Goal: Use online tool/utility: Utilize a website feature to perform a specific function

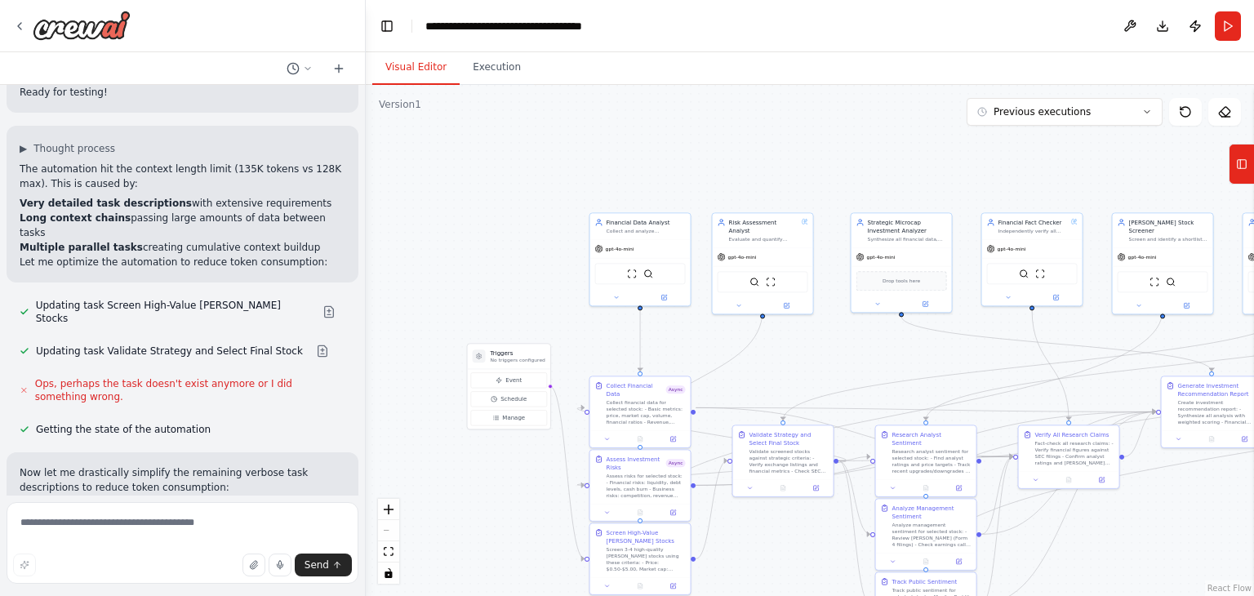
scroll to position [13111, 0]
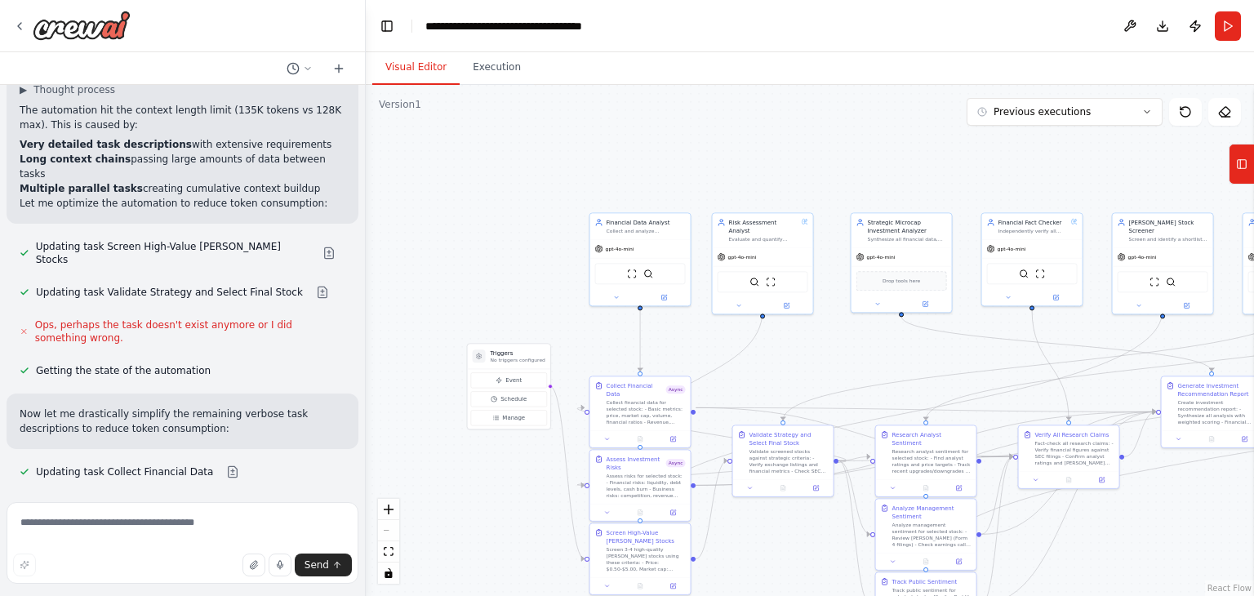
click at [180, 528] on textarea at bounding box center [183, 543] width 352 height 82
drag, startPoint x: 28, startPoint y: 526, endPoint x: 0, endPoint y: 509, distance: 32.6
click at [0, 509] on div "Create a crew that helps identify high value, low risk stocks in the [PERSON_NA…" at bounding box center [183, 298] width 366 height 596
type textarea "**********"
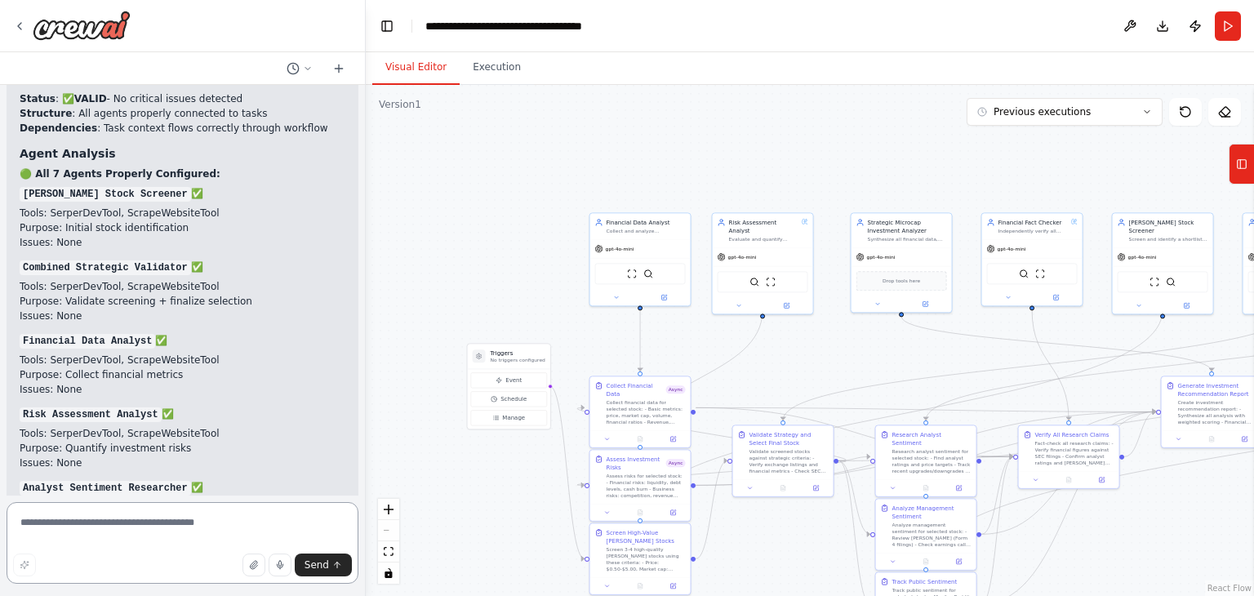
scroll to position [14367, 0]
click at [1185, 113] on icon at bounding box center [1184, 111] width 13 height 13
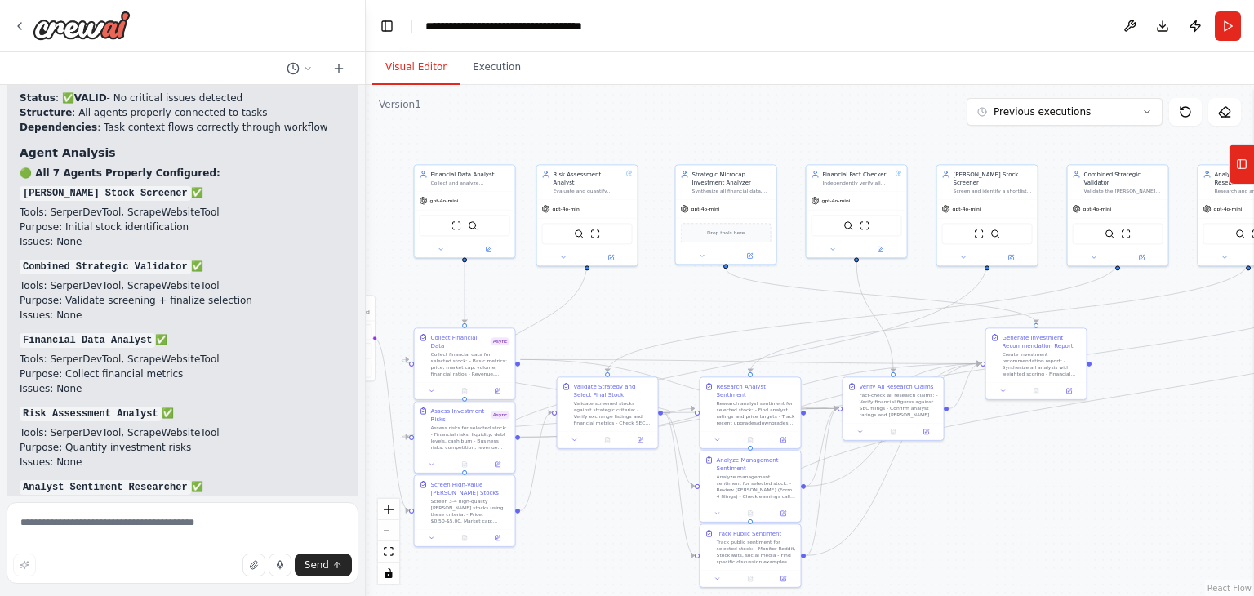
drag, startPoint x: 845, startPoint y: 371, endPoint x: 669, endPoint y: 323, distance: 181.9
click at [669, 323] on div ".deletable-edge-delete-btn { width: 20px; height: 20px; border: 0px solid #ffff…" at bounding box center [810, 340] width 888 height 511
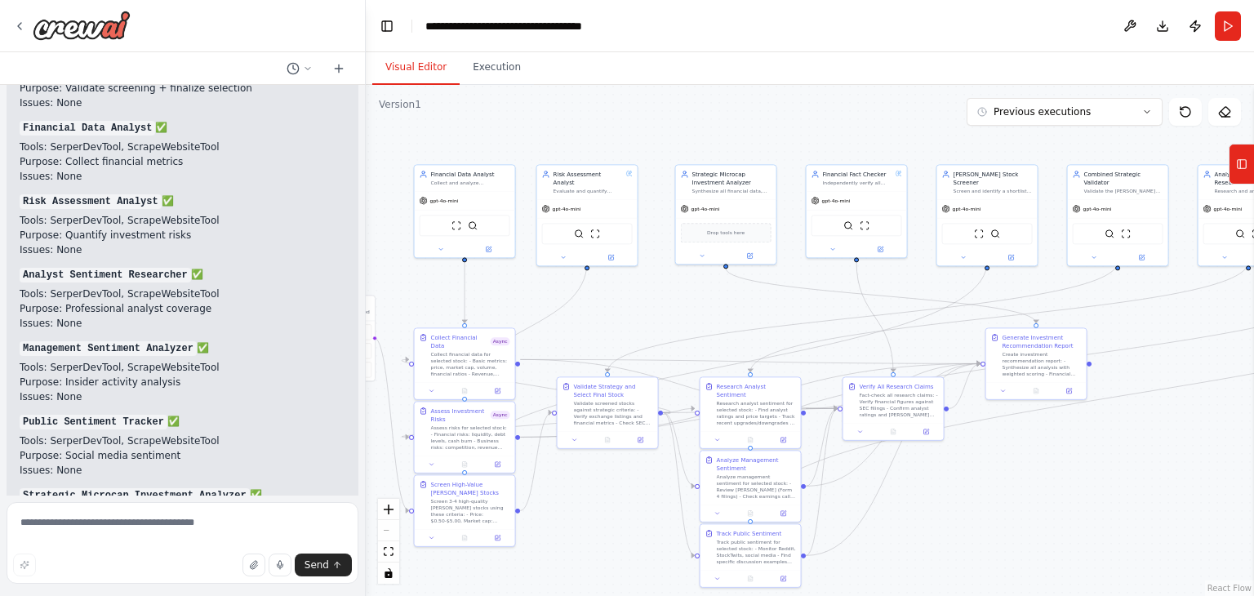
scroll to position [14581, 0]
click at [1231, 24] on button "Run" at bounding box center [1227, 25] width 26 height 29
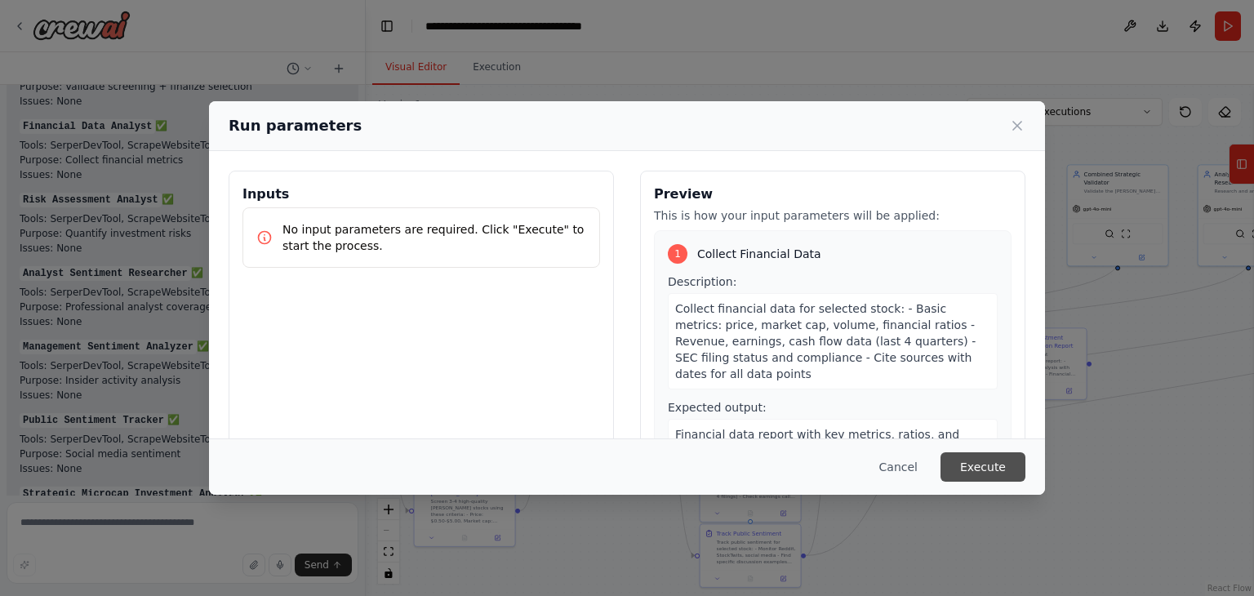
click at [979, 472] on button "Execute" at bounding box center [982, 466] width 85 height 29
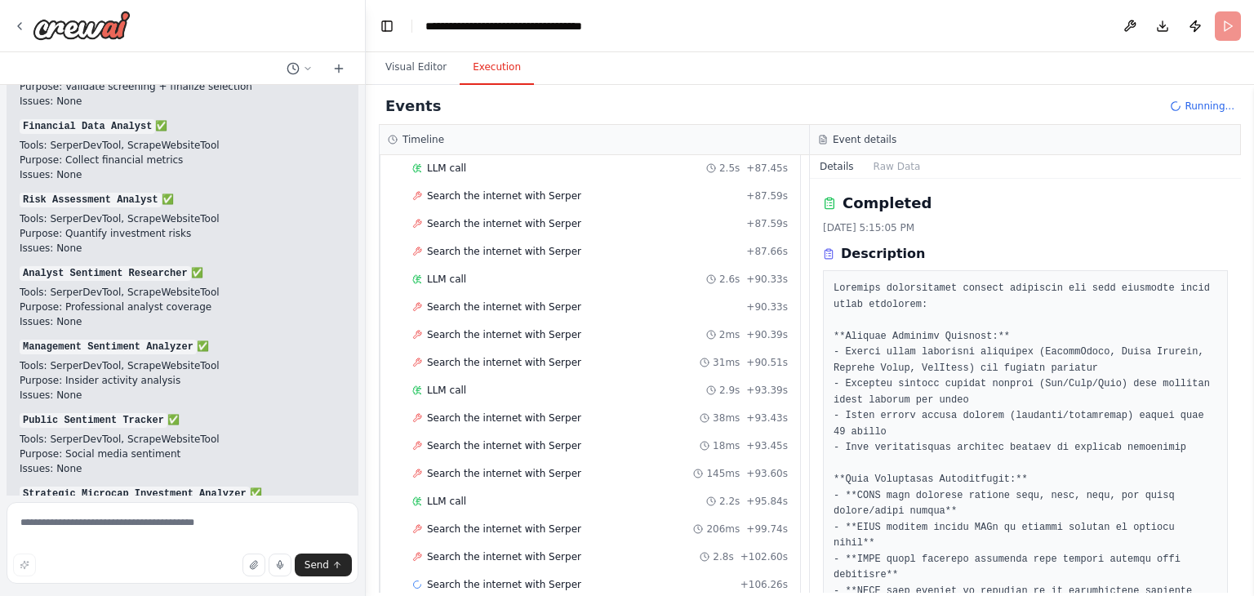
scroll to position [1862, 0]
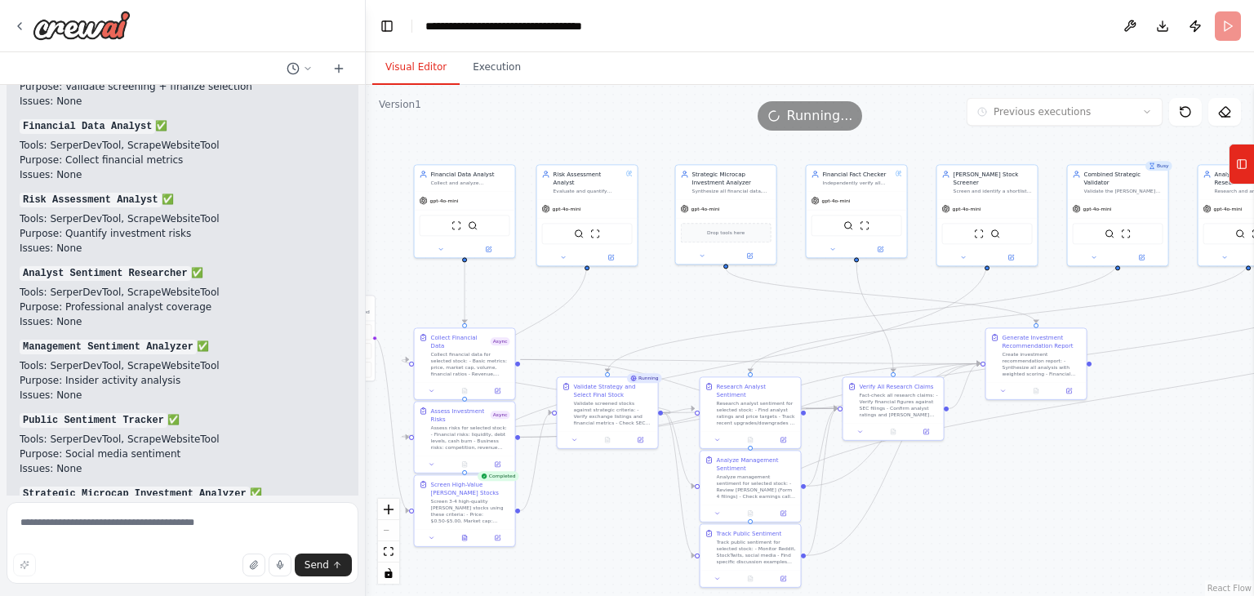
click at [404, 64] on button "Visual Editor" at bounding box center [415, 68] width 87 height 34
click at [605, 438] on button at bounding box center [607, 438] width 34 height 10
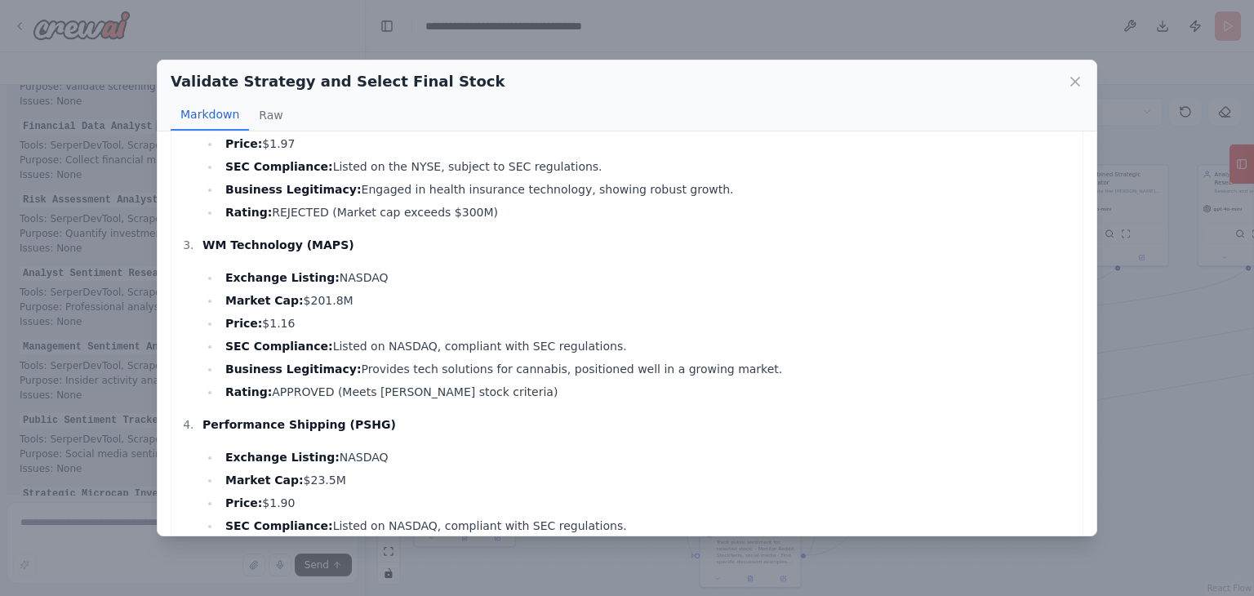
scroll to position [0, 0]
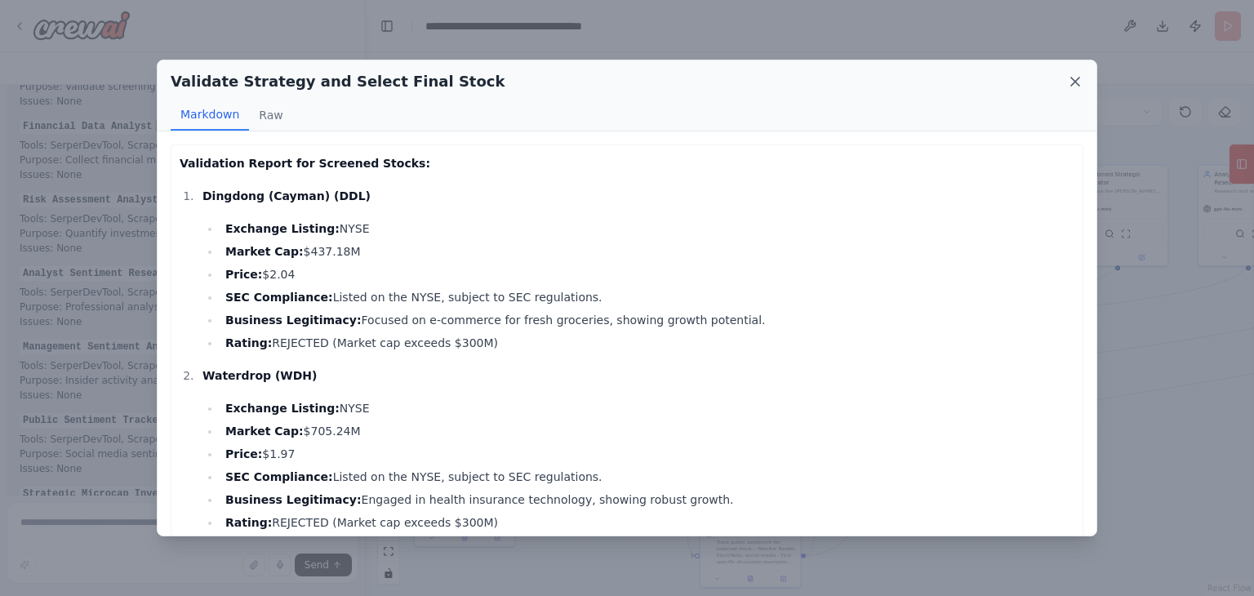
click at [1078, 78] on icon at bounding box center [1075, 82] width 8 height 8
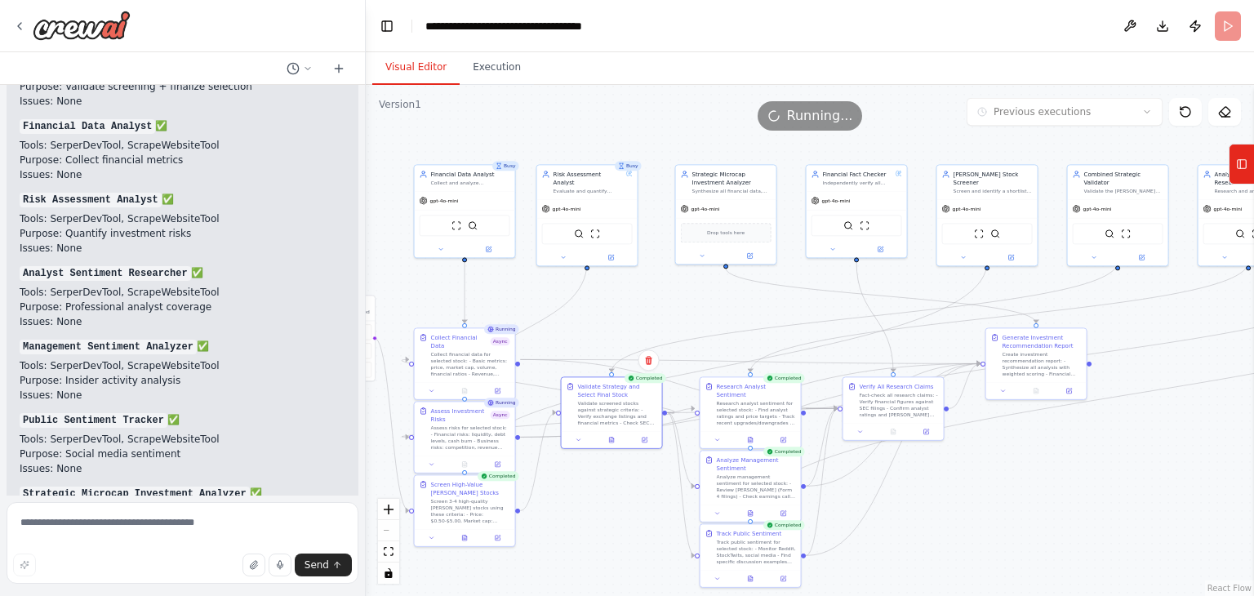
drag, startPoint x: 168, startPoint y: 468, endPoint x: 27, endPoint y: 388, distance: 162.3
drag, startPoint x: 27, startPoint y: 388, endPoint x: 176, endPoint y: 474, distance: 172.2
click at [176, 474] on div "✅ Thorough Validation Complete Core Crew Validation Status : ✅ VALID - No criti…" at bounding box center [183, 583] width 352 height 1531
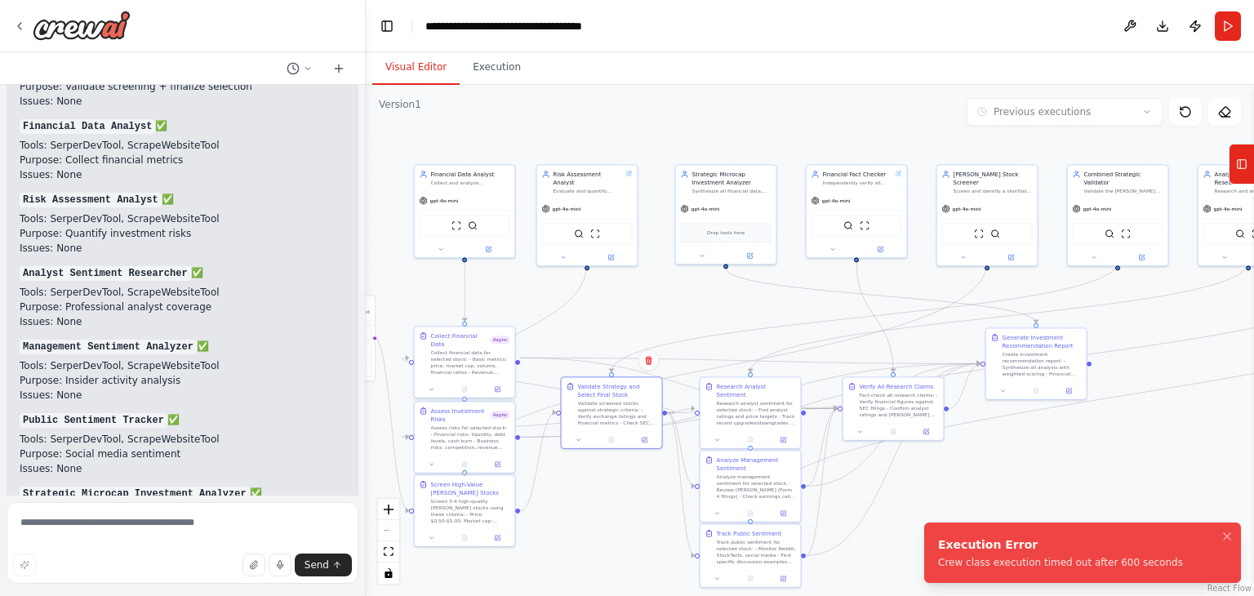
scroll to position [14712, 0]
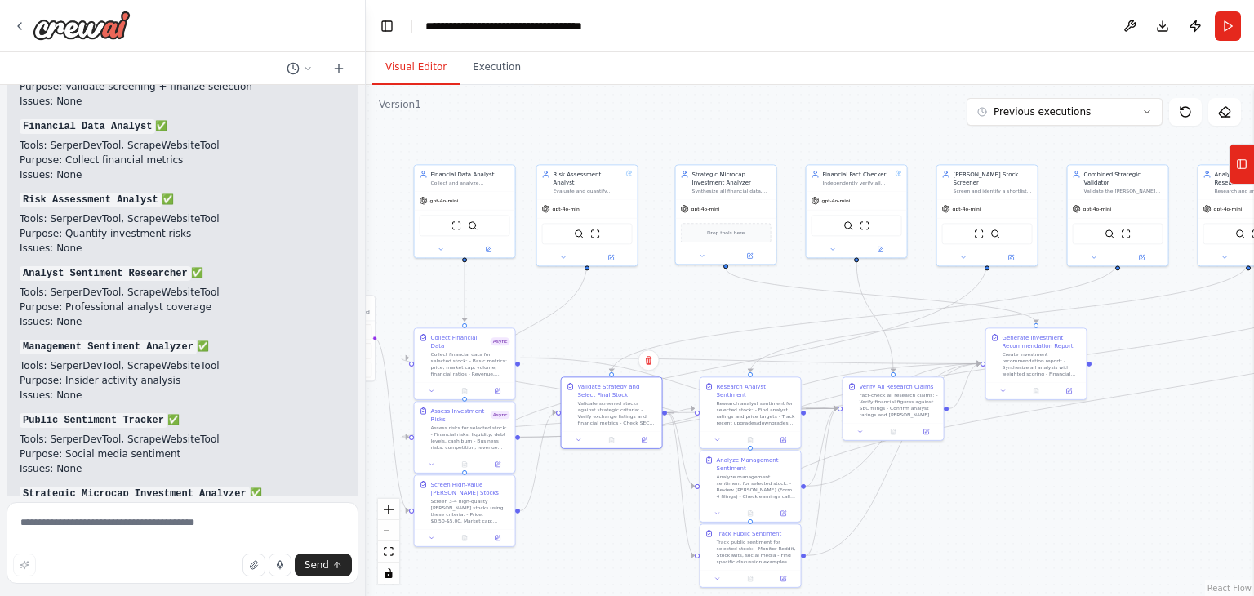
scroll to position [14644, 0]
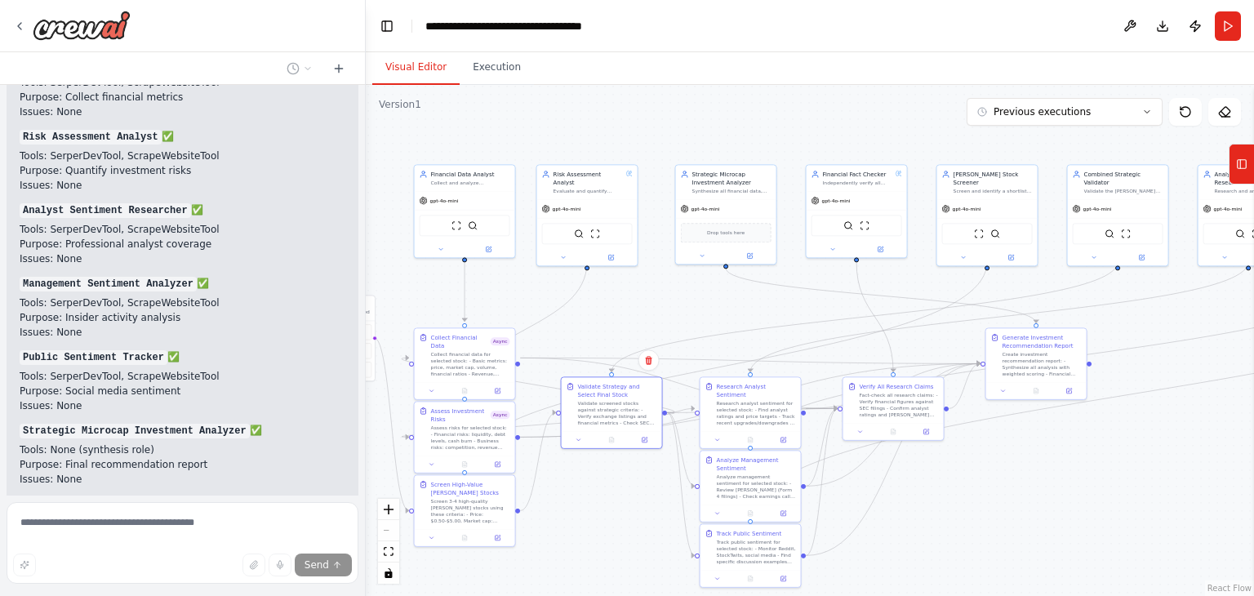
click at [705, 325] on div ".deletable-edge-delete-btn { width: 20px; height: 20px; border: 0px solid #ffff…" at bounding box center [810, 340] width 888 height 511
click at [486, 87] on div ".deletable-edge-delete-btn { width: 20px; height: 20px; border: 0px solid #ffff…" at bounding box center [810, 340] width 888 height 511
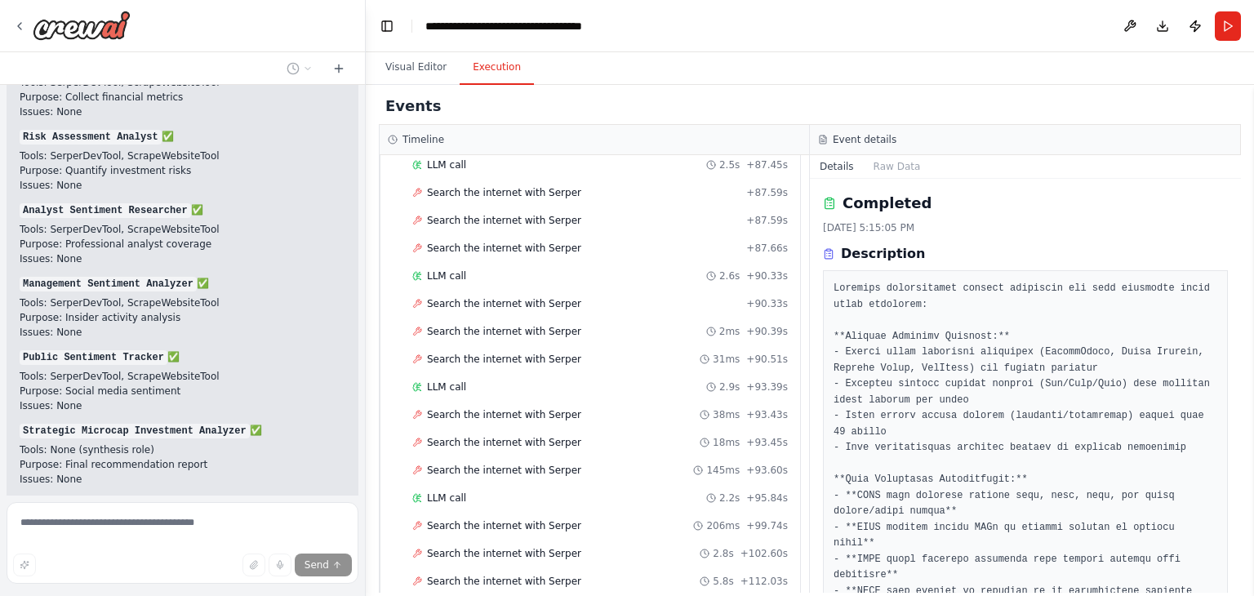
click at [479, 66] on button "Execution" at bounding box center [496, 68] width 74 height 34
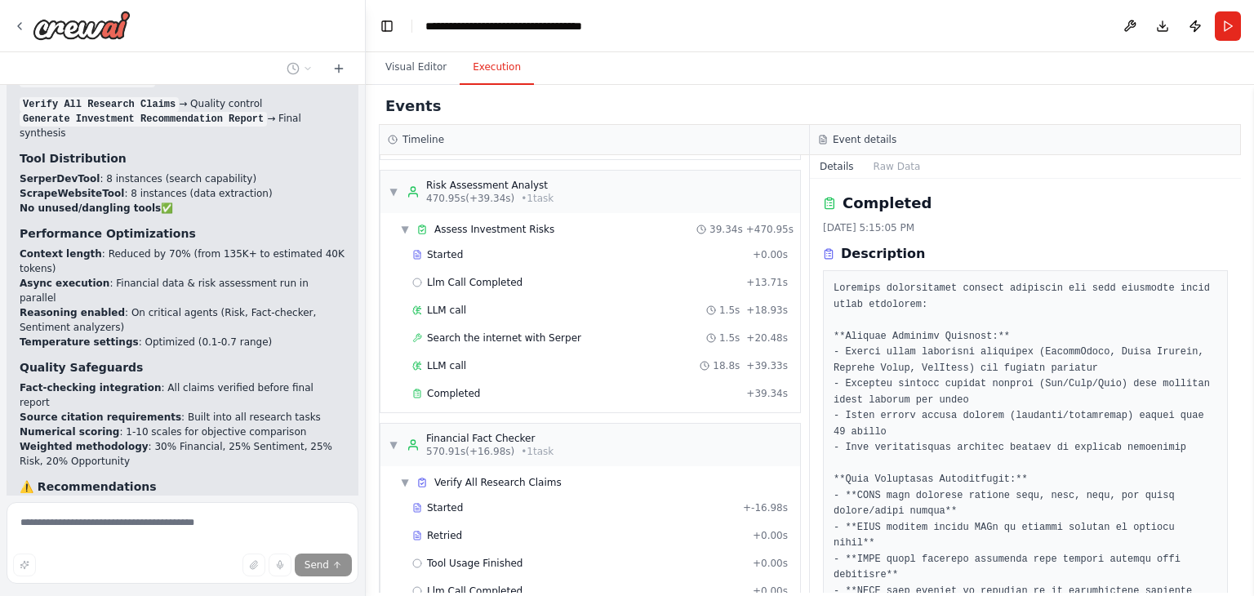
scroll to position [15395, 0]
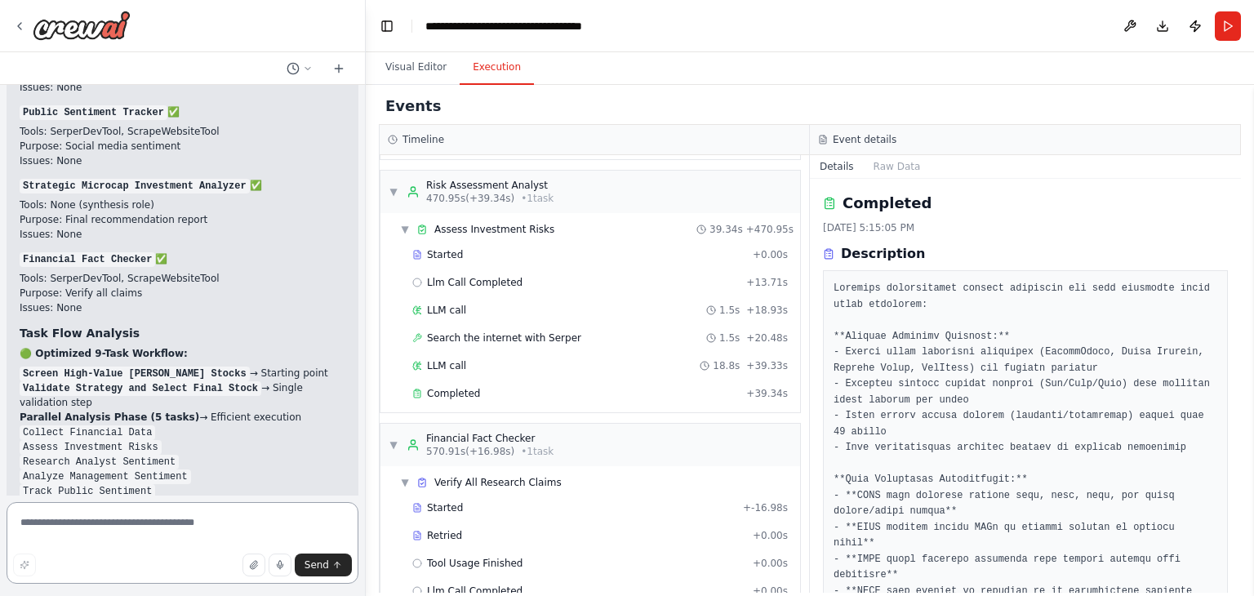
scroll to position [15199, 0]
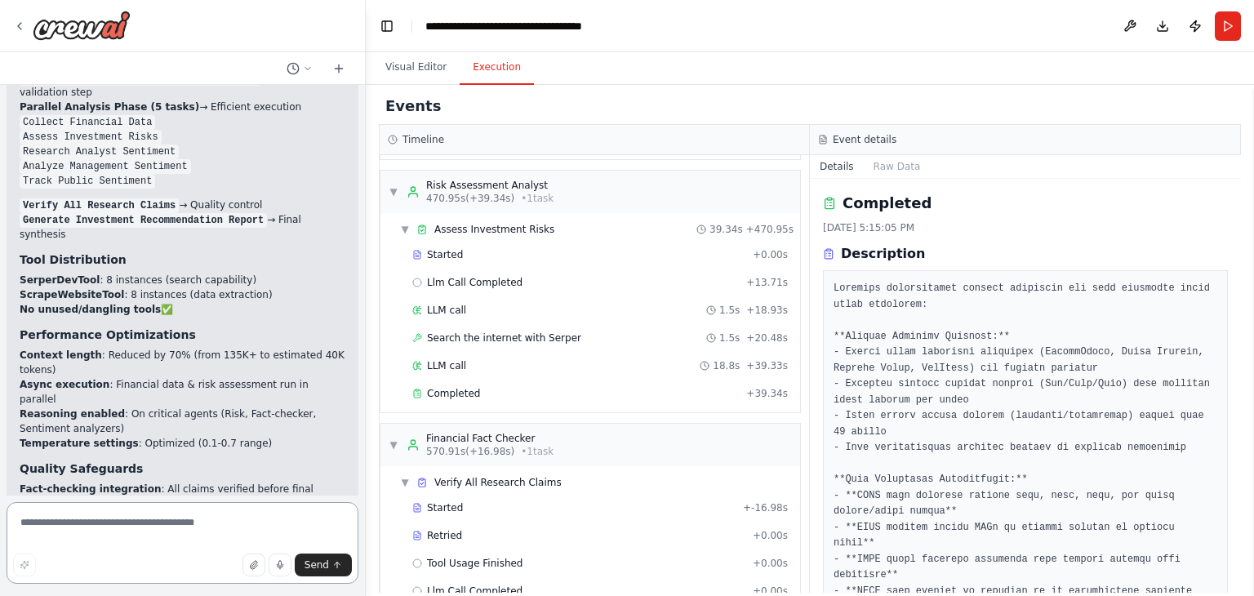
click at [145, 541] on textarea at bounding box center [183, 543] width 352 height 82
paste textarea "**********"
type textarea "**********"
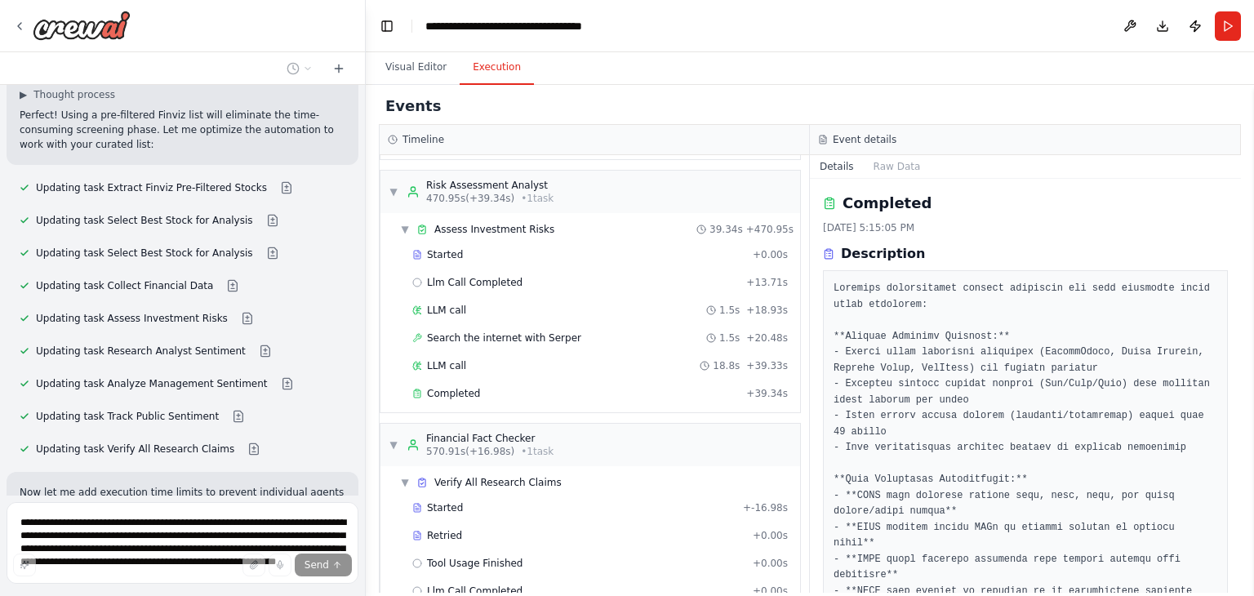
scroll to position [16599, 0]
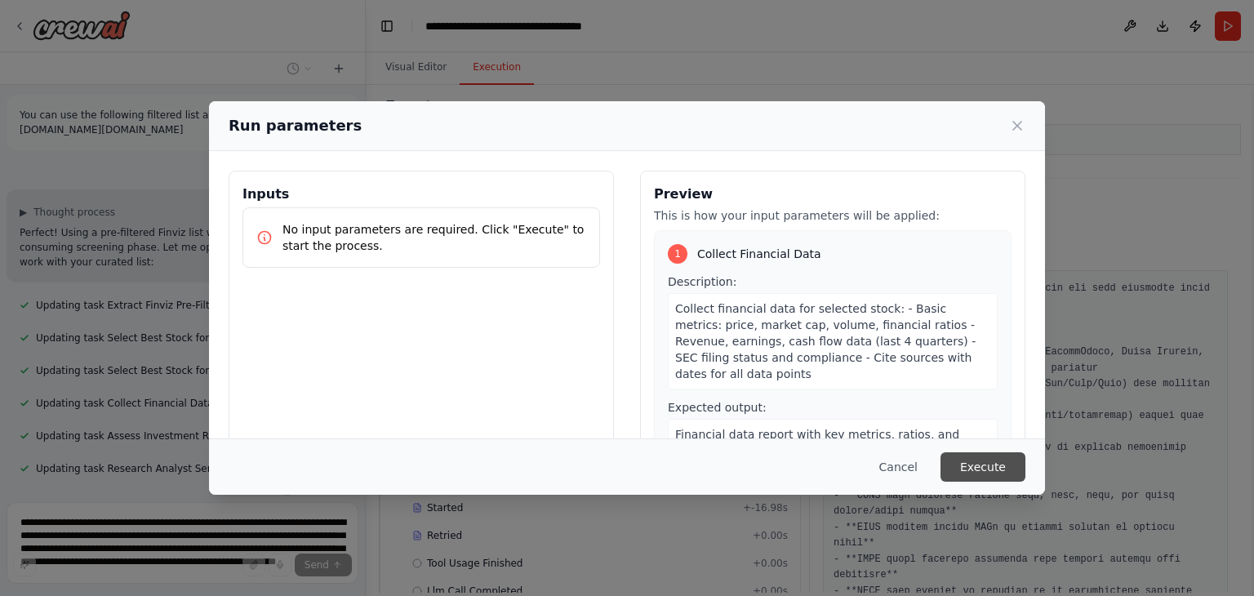
click at [1005, 463] on button "Execute" at bounding box center [982, 466] width 85 height 29
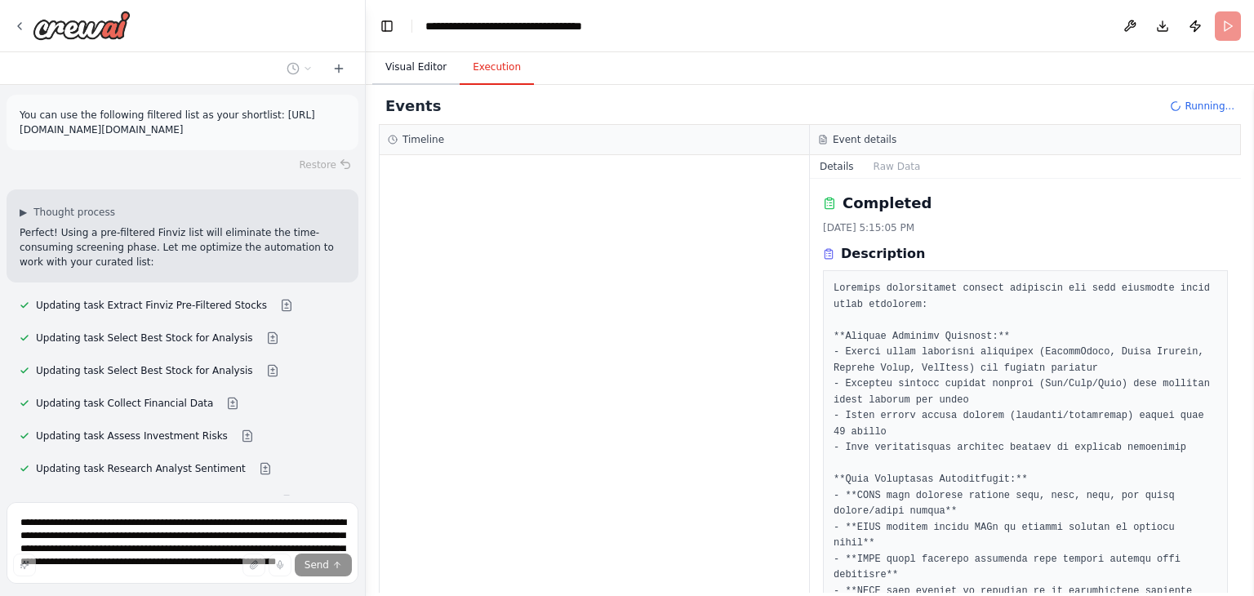
click at [408, 59] on button "Visual Editor" at bounding box center [415, 68] width 87 height 34
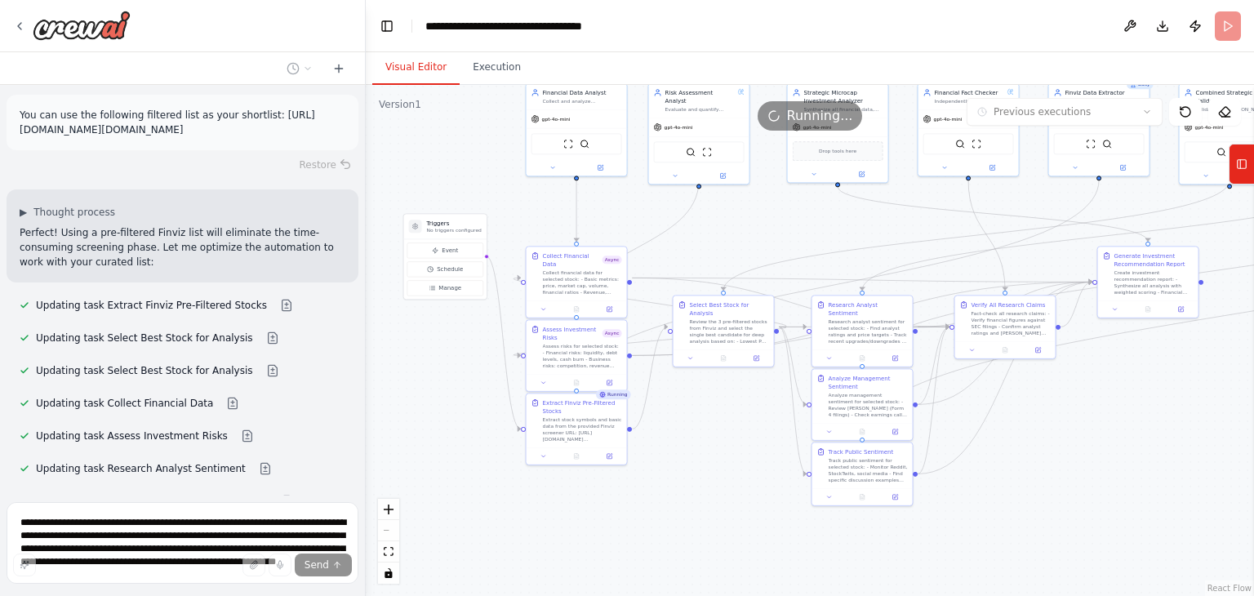
drag, startPoint x: 611, startPoint y: 308, endPoint x: 723, endPoint y: 227, distance: 138.4
click at [723, 227] on div ".deletable-edge-delete-btn { width: 20px; height: 20px; border: 0px solid #ffff…" at bounding box center [810, 340] width 888 height 511
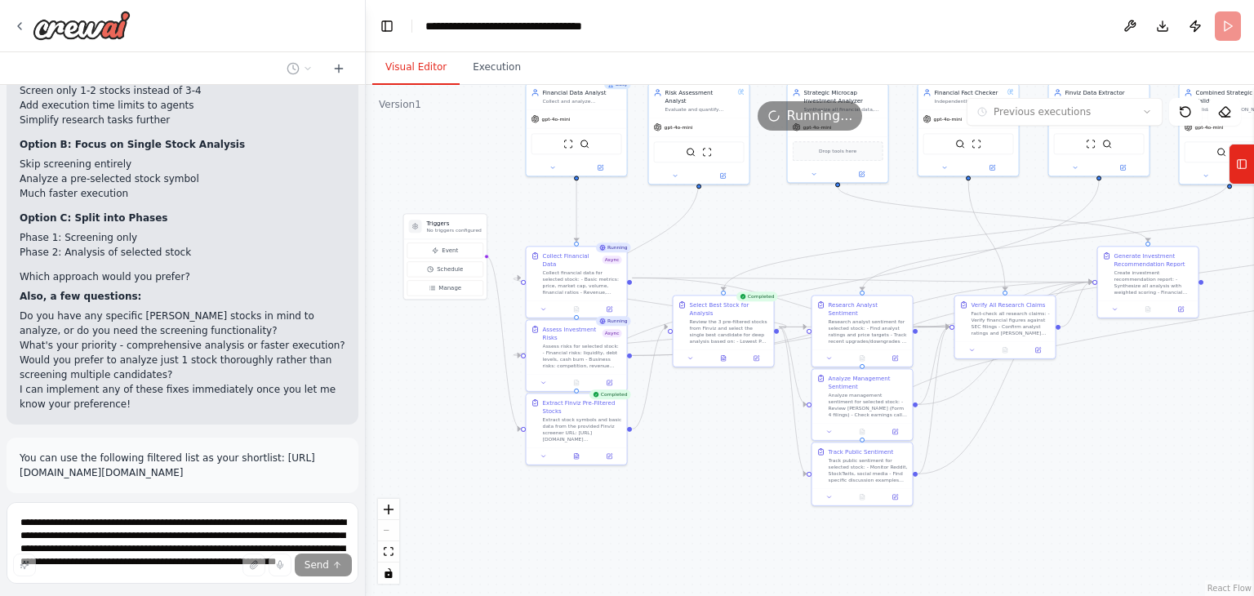
scroll to position [16121, 0]
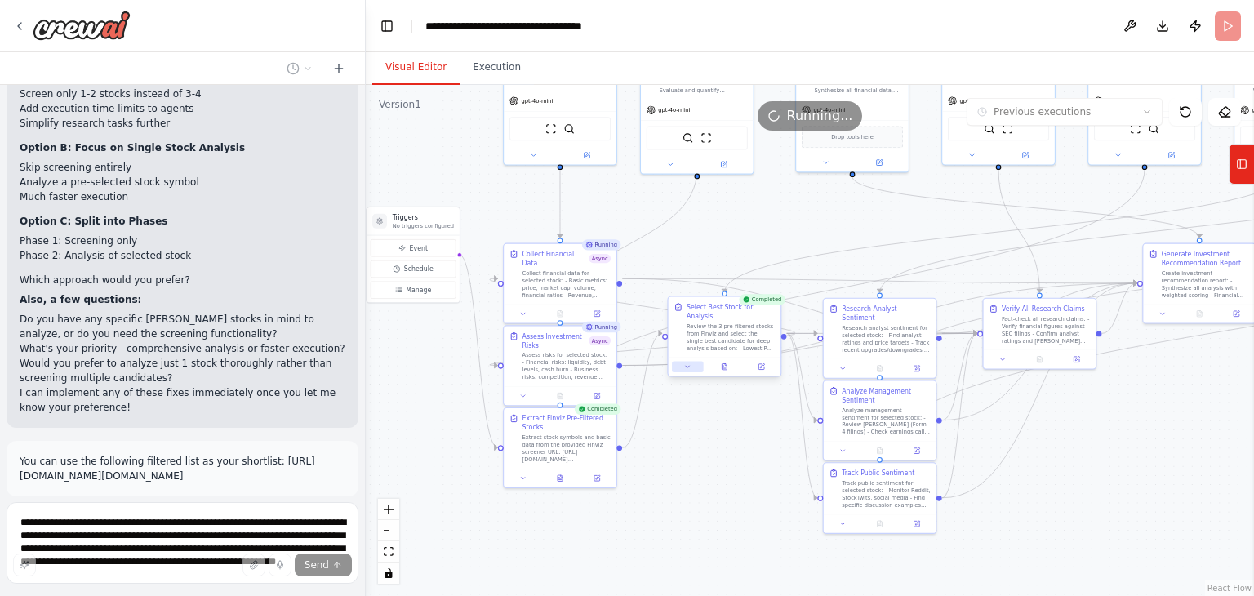
click at [688, 363] on icon at bounding box center [687, 366] width 7 height 7
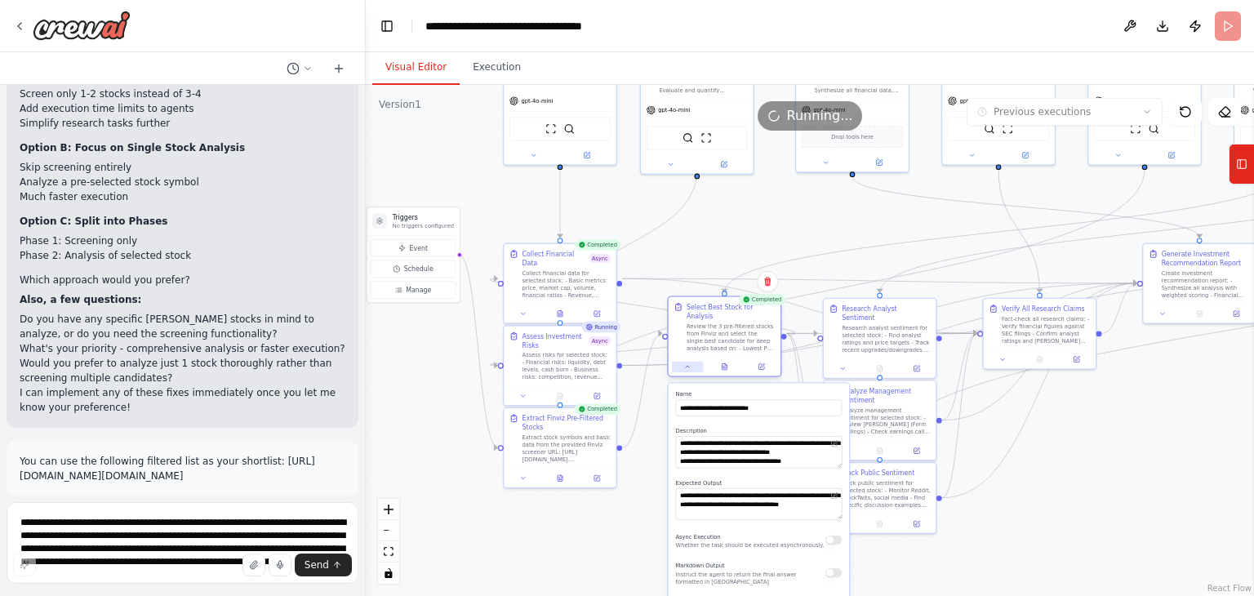
click at [688, 363] on icon at bounding box center [687, 366] width 7 height 7
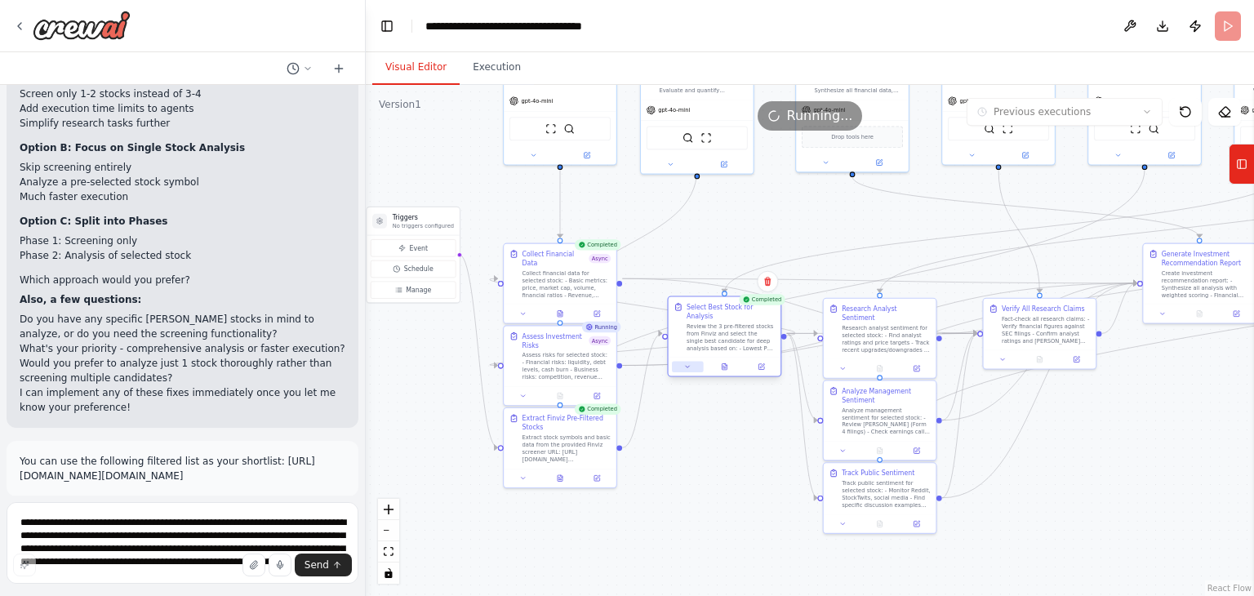
click at [688, 363] on icon at bounding box center [687, 366] width 7 height 7
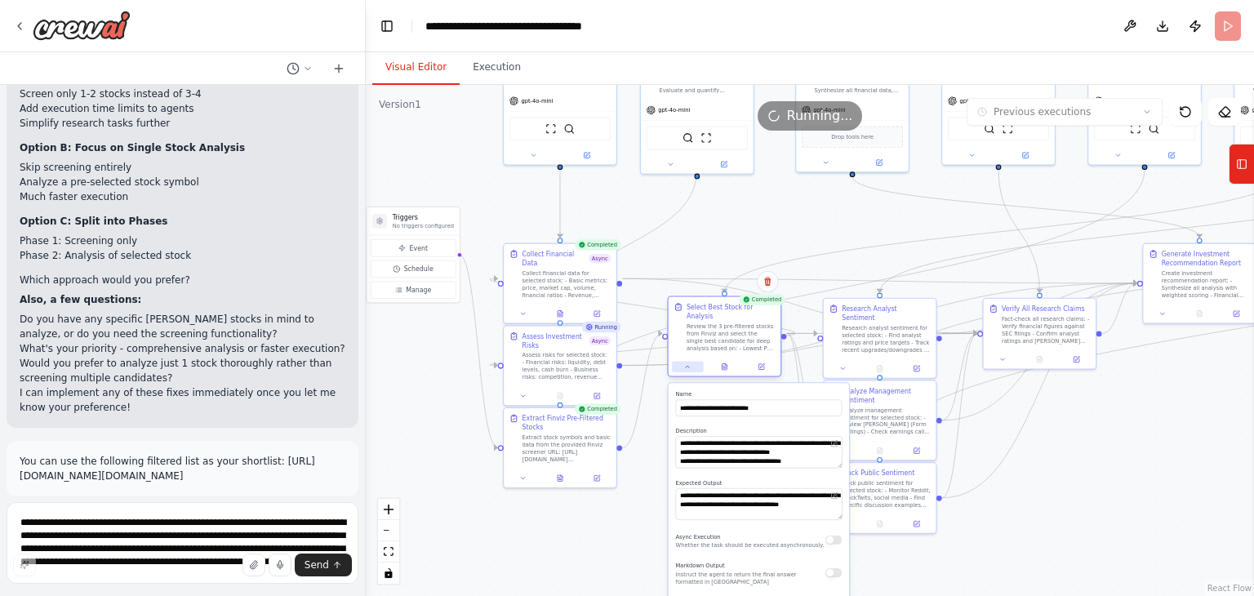
click at [688, 363] on icon at bounding box center [687, 366] width 7 height 7
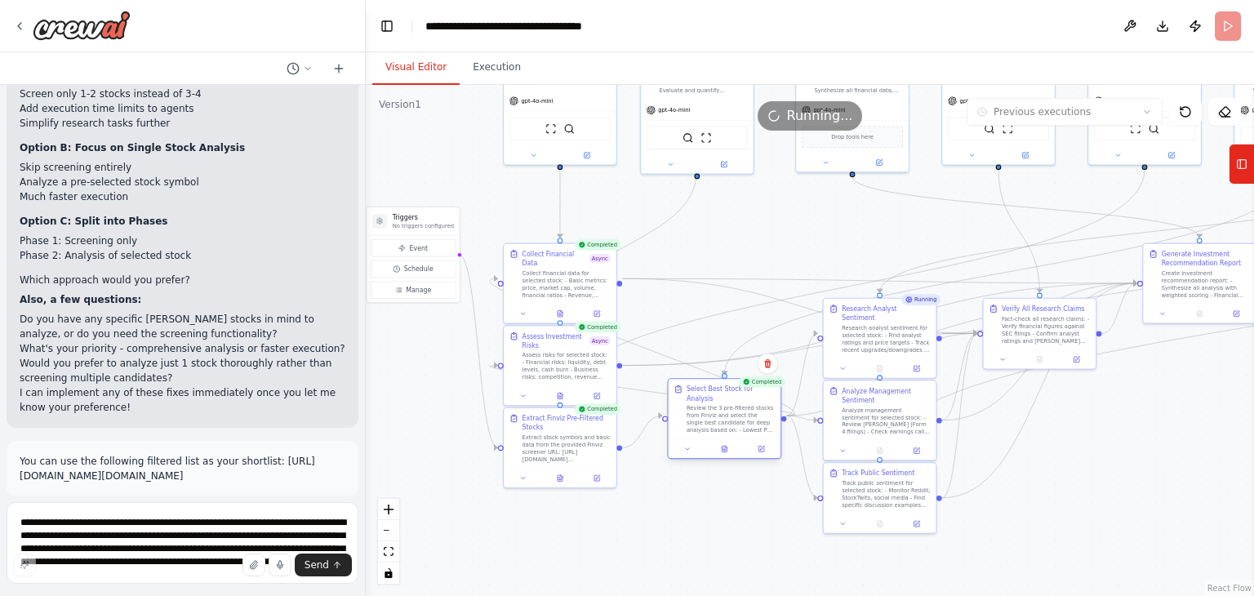
drag, startPoint x: 694, startPoint y: 319, endPoint x: 694, endPoint y: 410, distance: 90.6
click at [694, 410] on div "Review the 3 pre-filtered stocks from Finviz and select the single best candida…" at bounding box center [730, 419] width 89 height 29
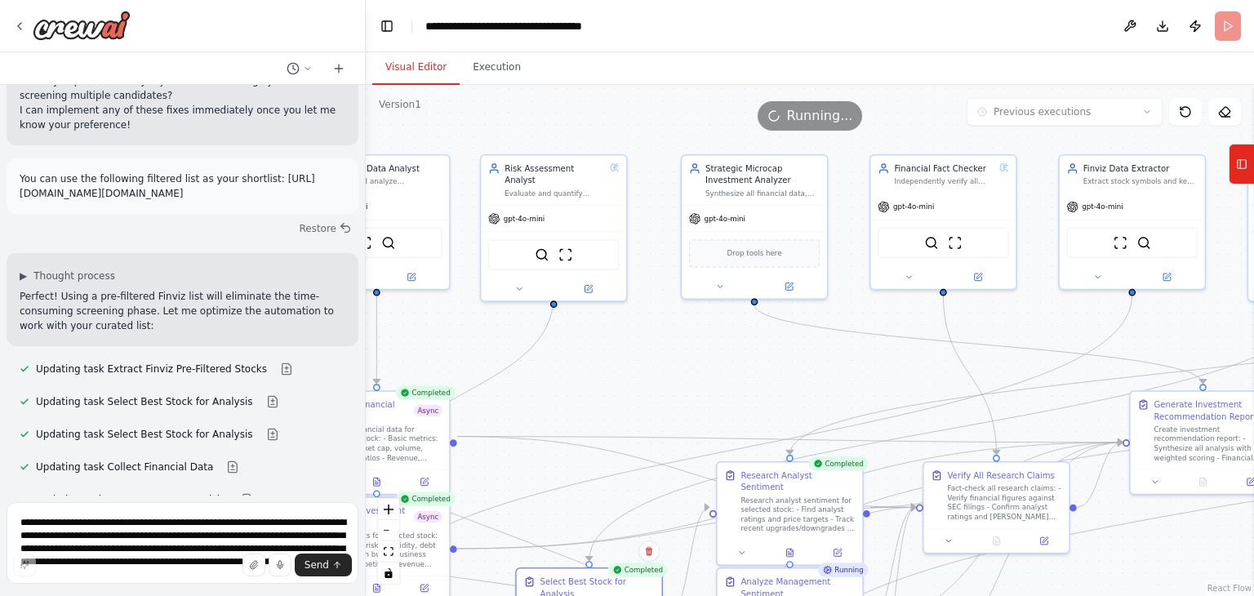
drag, startPoint x: 675, startPoint y: 326, endPoint x: 556, endPoint y: 469, distance: 186.0
click at [556, 469] on div ".deletable-edge-delete-btn { width: 20px; height: 20px; border: 0px solid #ffff…" at bounding box center [810, 340] width 888 height 511
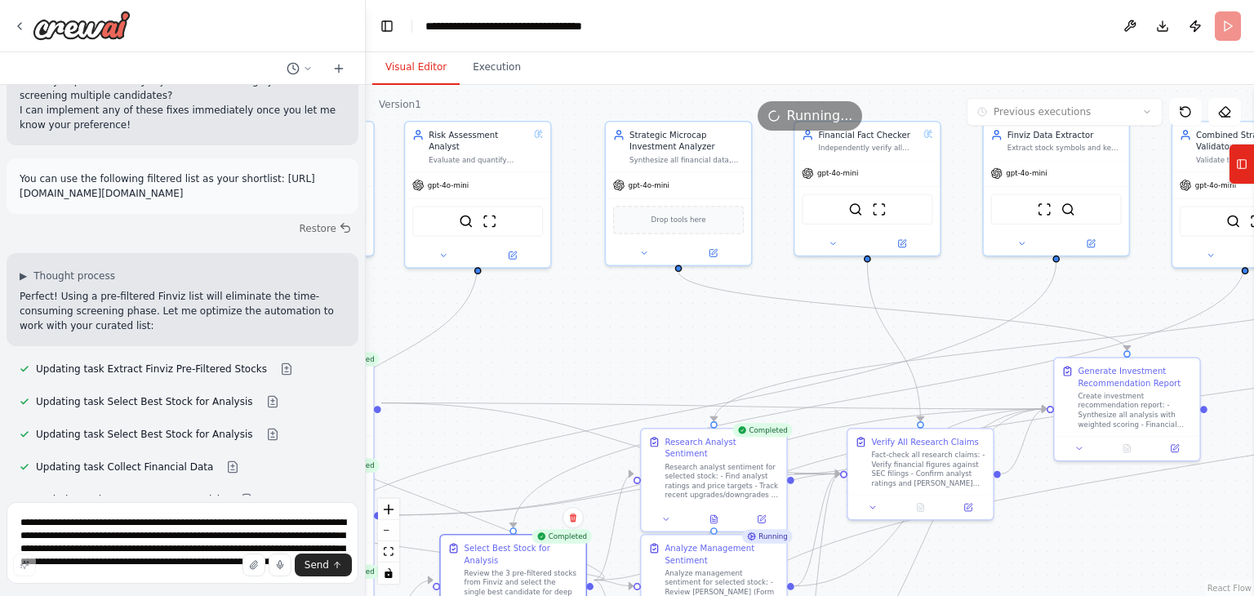
drag, startPoint x: 748, startPoint y: 384, endPoint x: 486, endPoint y: 227, distance: 305.2
click at [529, 264] on div ".deletable-edge-delete-btn { width: 20px; height: 20px; border: 0px solid #ffff…" at bounding box center [810, 340] width 888 height 511
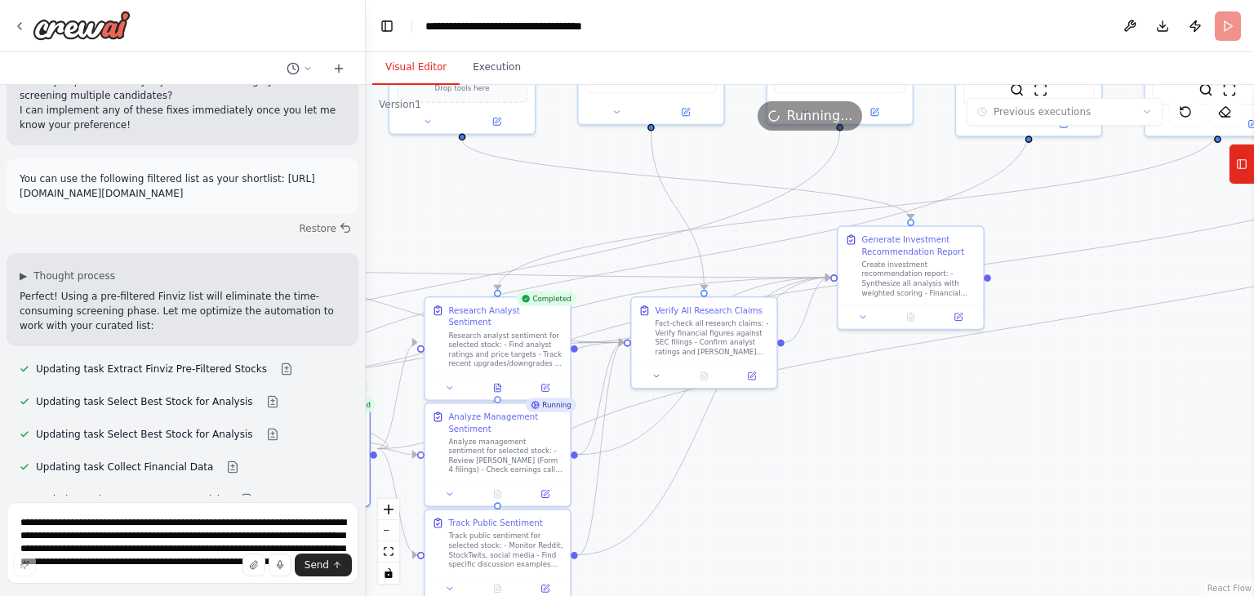
drag, startPoint x: 914, startPoint y: 442, endPoint x: 828, endPoint y: 384, distance: 103.4
click at [828, 384] on div ".deletable-edge-delete-btn { width: 20px; height: 20px; border: 0px solid #ffff…" at bounding box center [810, 340] width 888 height 511
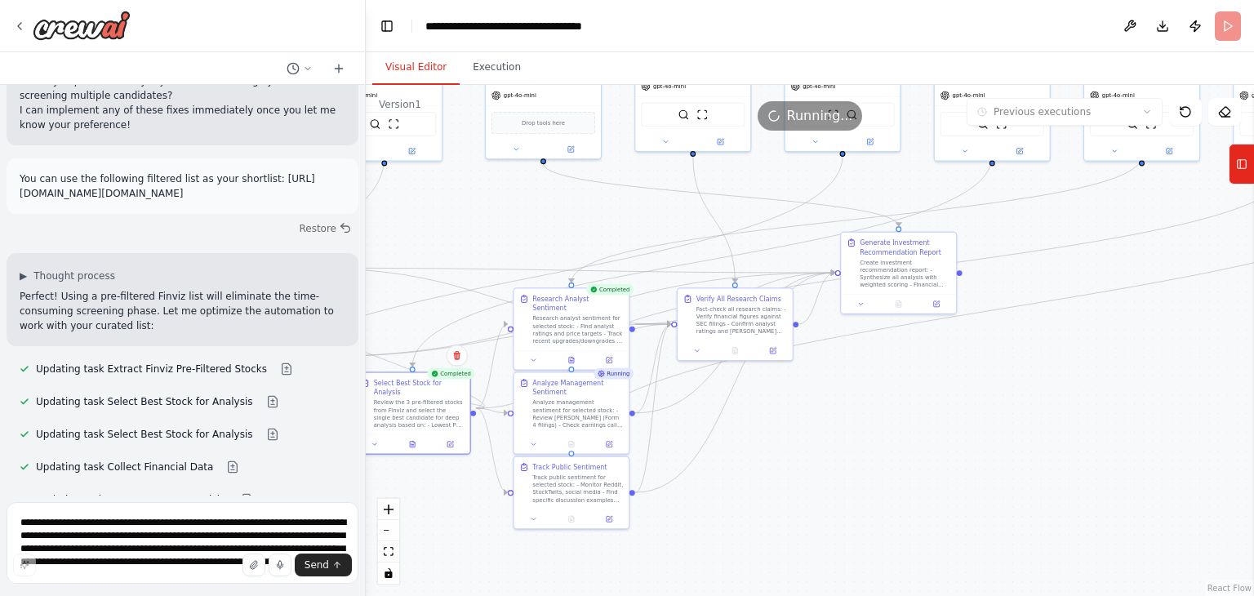
drag, startPoint x: 882, startPoint y: 477, endPoint x: 885, endPoint y: 493, distance: 16.5
click at [885, 493] on div ".deletable-edge-delete-btn { width: 20px; height: 20px; border: 0px solid #ffff…" at bounding box center [810, 340] width 888 height 511
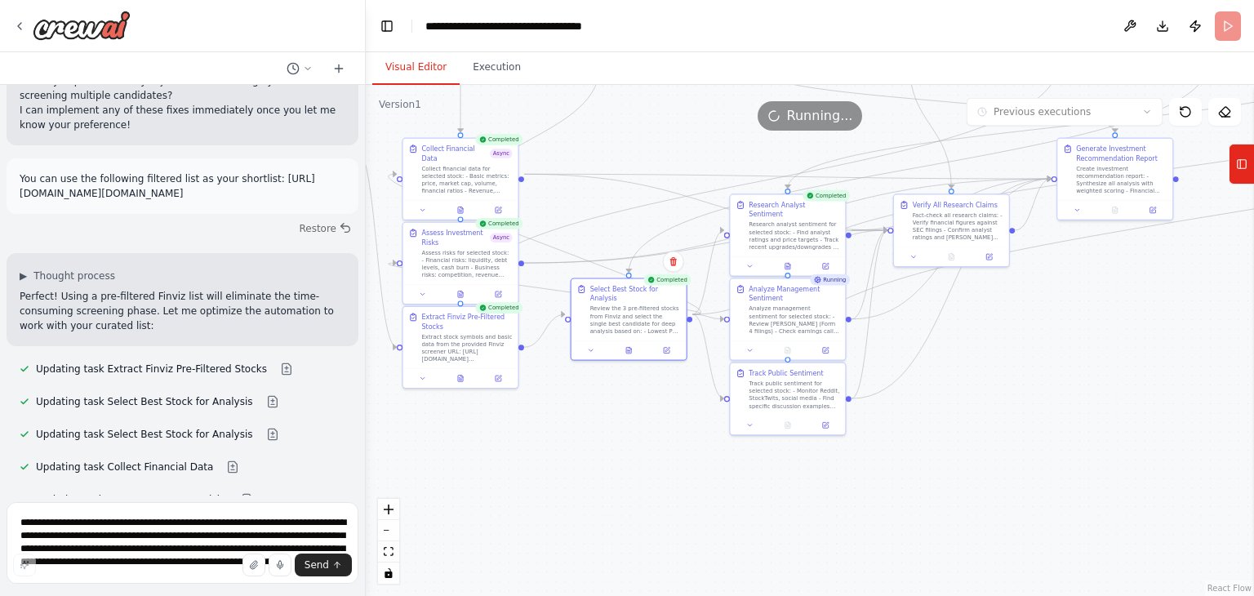
drag, startPoint x: 885, startPoint y: 493, endPoint x: 1101, endPoint y: 391, distance: 239.1
click at [1101, 391] on div ".deletable-edge-delete-btn { width: 20px; height: 20px; border: 0px solid #ffff…" at bounding box center [810, 340] width 888 height 511
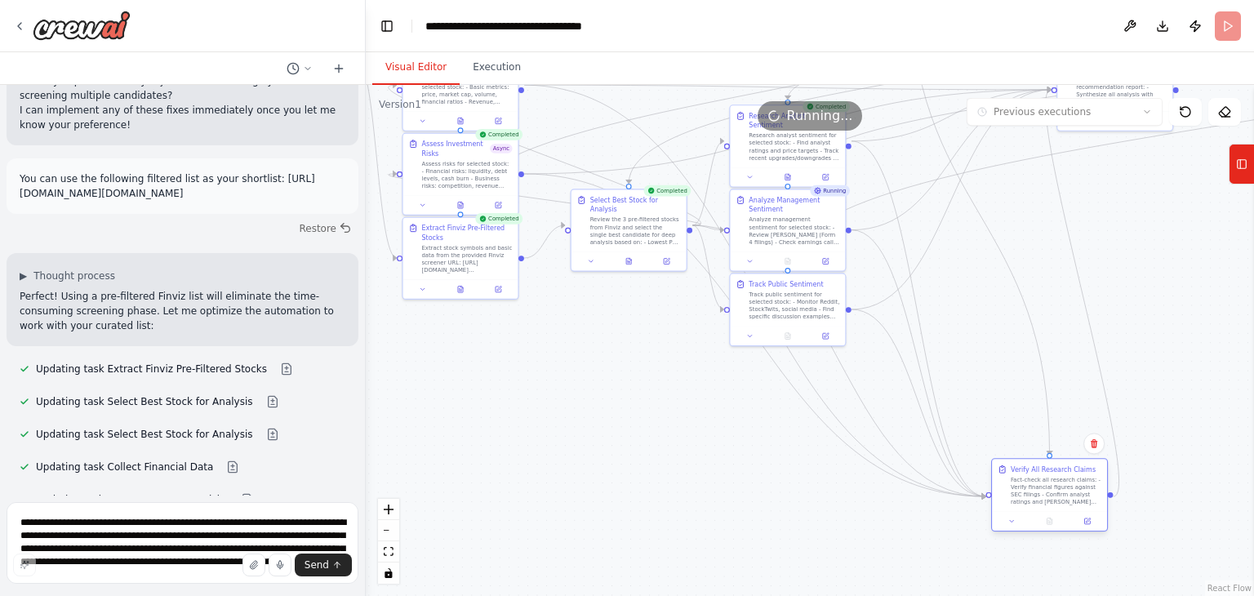
drag, startPoint x: 966, startPoint y: 226, endPoint x: 1057, endPoint y: 510, distance: 298.1
click at [1057, 510] on div "Verify All Research Claims Fact-check all research claims: - Verify financial f…" at bounding box center [1049, 494] width 117 height 73
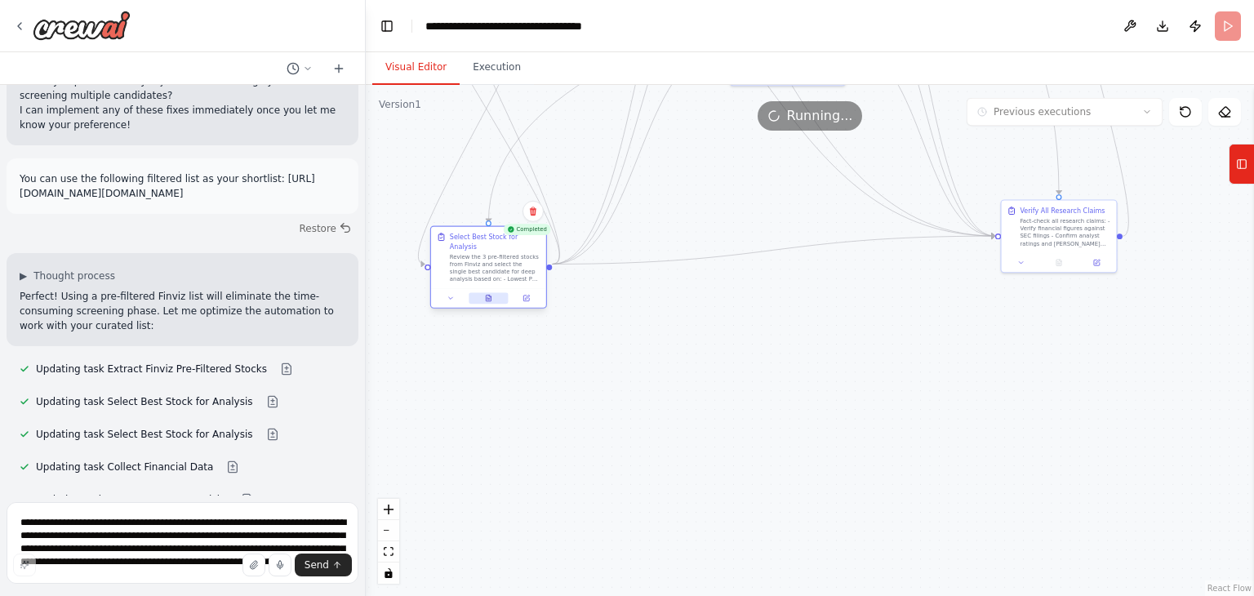
drag, startPoint x: 636, startPoint y: 211, endPoint x: 470, endPoint y: 290, distance: 183.3
click at [470, 290] on div "Select Best Stock for Analysis Review the 3 pre-filtered stocks from Finviz and…" at bounding box center [488, 267] width 117 height 82
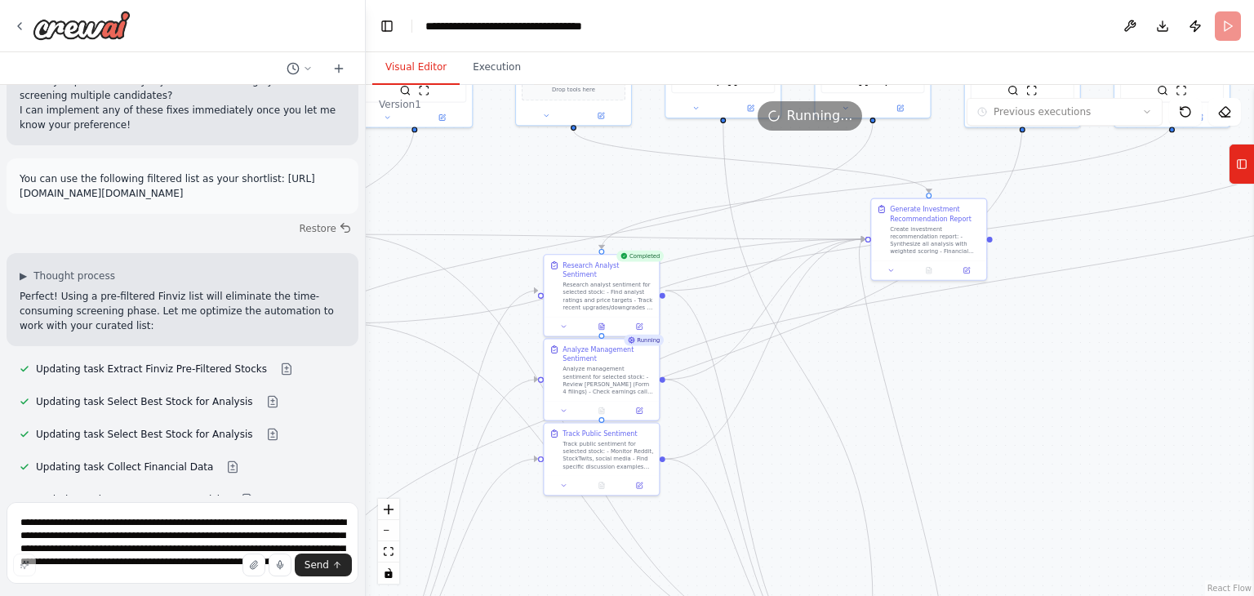
drag, startPoint x: 720, startPoint y: 156, endPoint x: 533, endPoint y: 566, distance: 450.3
click at [533, 566] on div ".deletable-edge-delete-btn { width: 20px; height: 20px; border: 0px solid #ffff…" at bounding box center [810, 340] width 888 height 511
drag, startPoint x: 930, startPoint y: 242, endPoint x: 1103, endPoint y: 426, distance: 252.3
click at [1103, 426] on div "Create investment recommendation report: - Synthesize all analysis with weighte…" at bounding box center [1102, 425] width 91 height 30
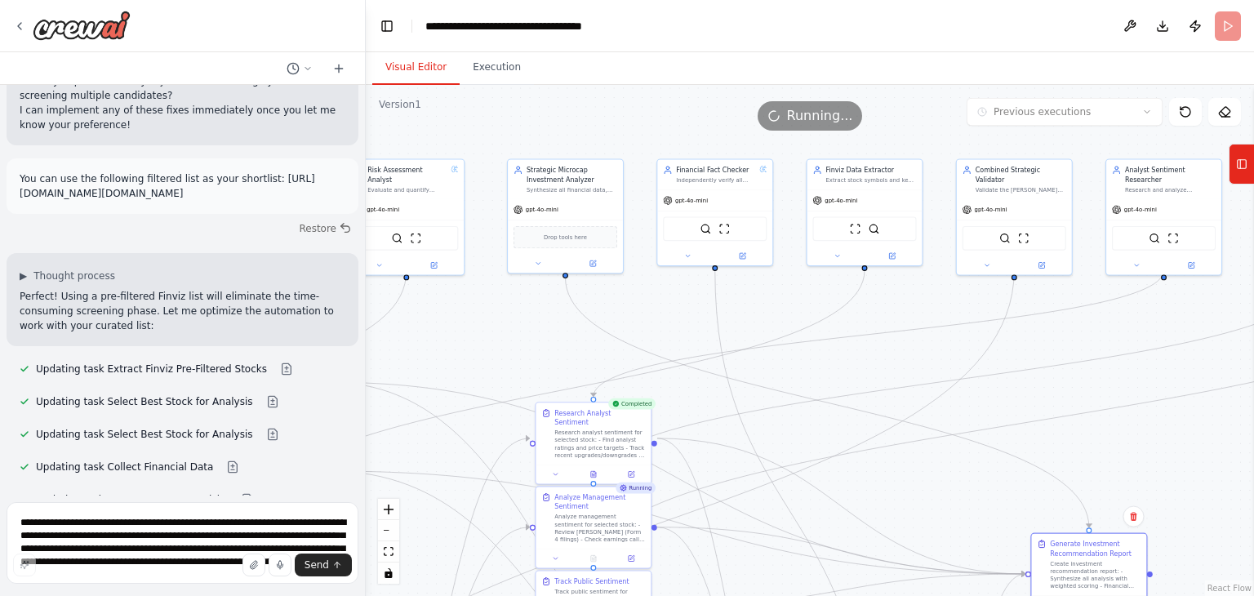
drag, startPoint x: 980, startPoint y: 363, endPoint x: 973, endPoint y: 511, distance: 147.9
click at [973, 511] on div ".deletable-edge-delete-btn { width: 20px; height: 20px; border: 0px solid #ffff…" at bounding box center [810, 340] width 888 height 511
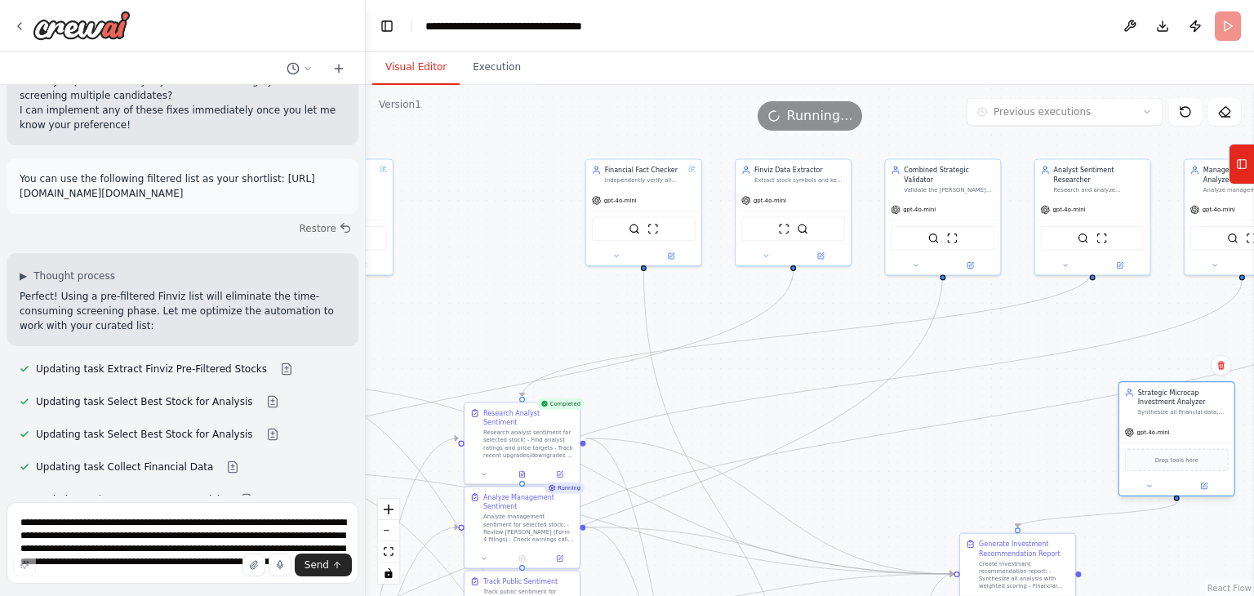
drag, startPoint x: 558, startPoint y: 200, endPoint x: 1194, endPoint y: 438, distance: 678.9
click at [1194, 438] on div "gpt-4o-mini" at bounding box center [1176, 432] width 115 height 20
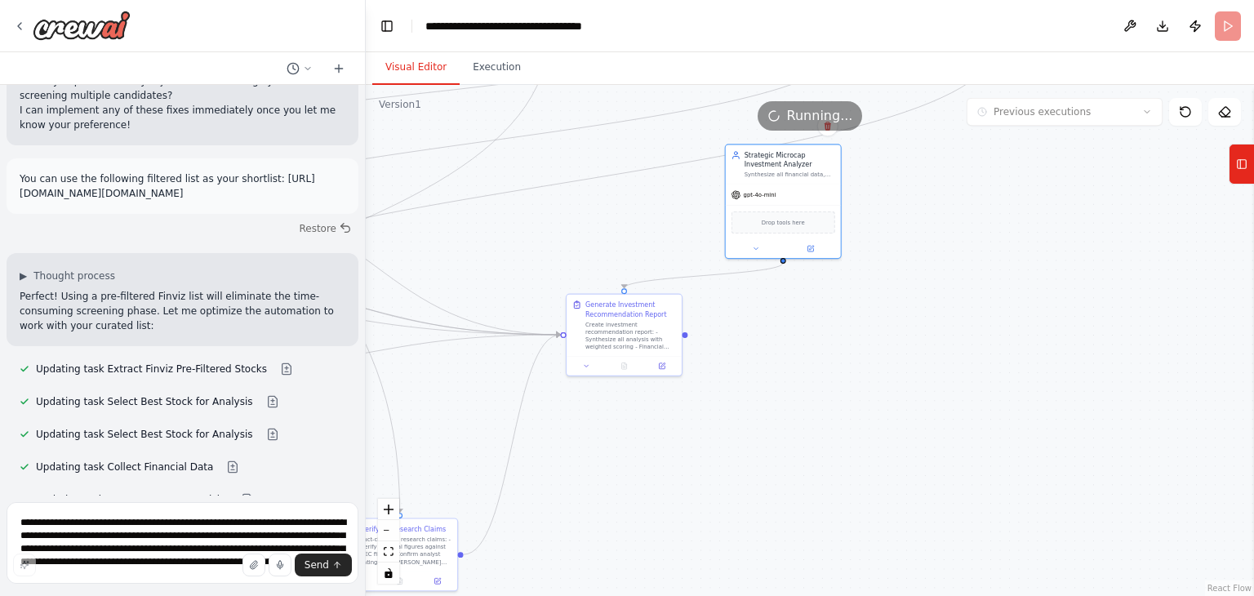
drag, startPoint x: 1040, startPoint y: 476, endPoint x: 646, endPoint y: 237, distance: 460.3
click at [646, 237] on div ".deletable-edge-delete-btn { width: 20px; height: 20px; border: 0px solid #ffff…" at bounding box center [810, 340] width 888 height 511
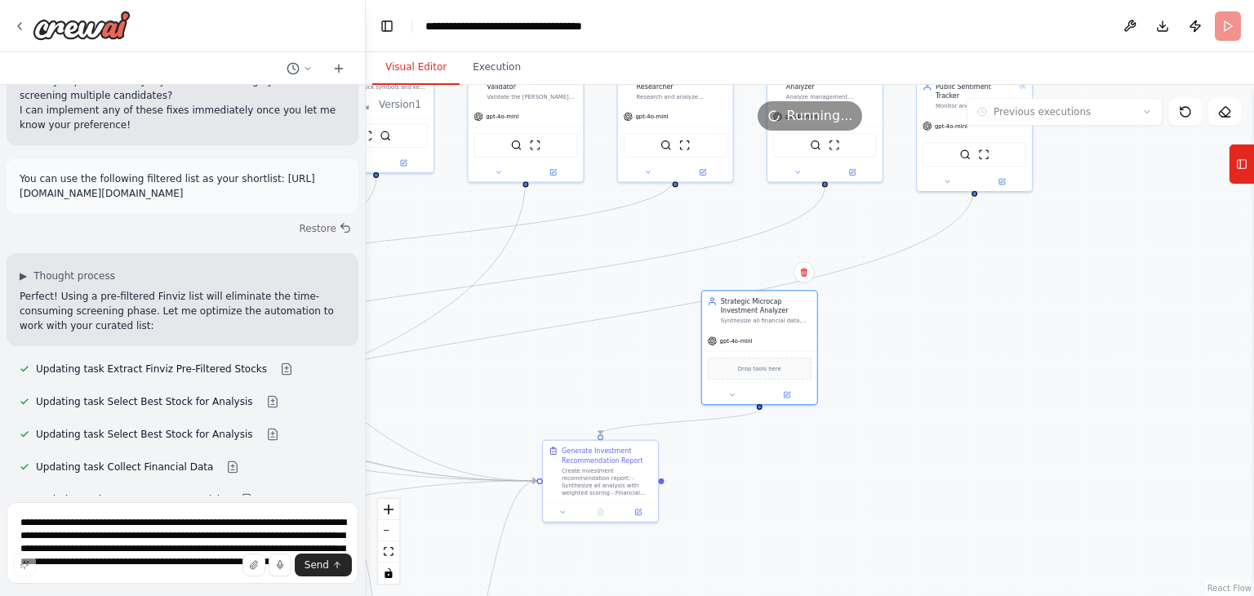
drag, startPoint x: 891, startPoint y: 300, endPoint x: 868, endPoint y: 446, distance: 148.0
click at [868, 446] on div ".deletable-edge-delete-btn { width: 20px; height: 20px; border: 0px solid #ffff…" at bounding box center [810, 340] width 888 height 511
drag, startPoint x: 757, startPoint y: 311, endPoint x: 862, endPoint y: 346, distance: 110.2
click at [862, 346] on div "Strategic Microcap Investment Analyzer" at bounding box center [859, 341] width 91 height 19
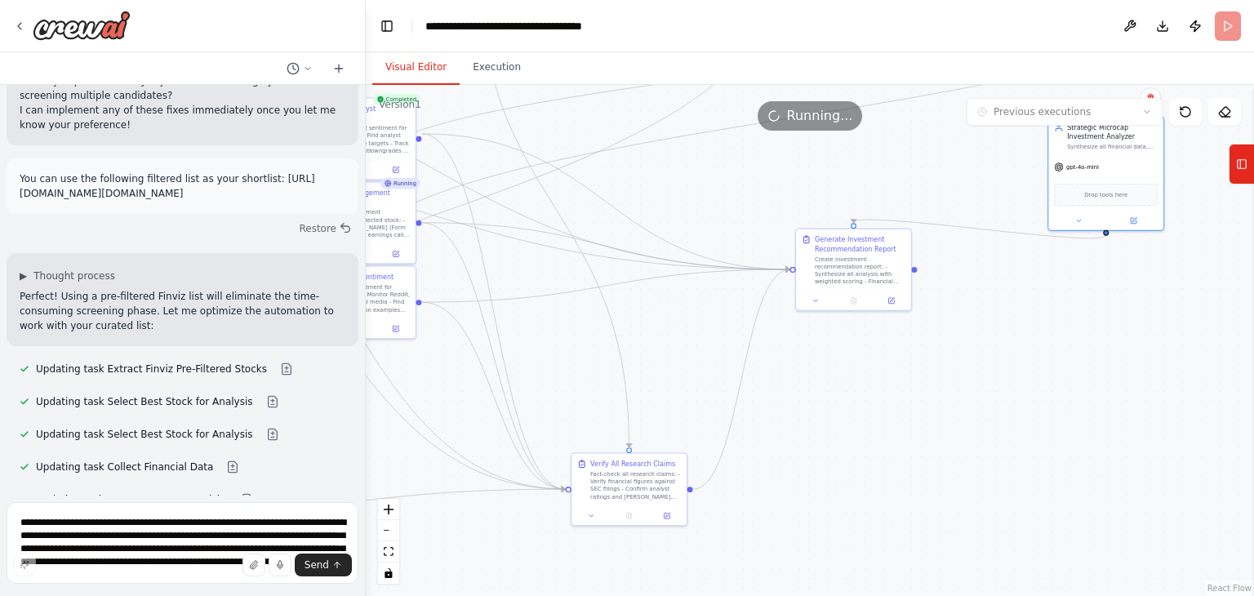
drag, startPoint x: 797, startPoint y: 512, endPoint x: 1049, endPoint y: 300, distance: 329.7
click at [1049, 300] on div ".deletable-edge-delete-btn { width: 20px; height: 20px; border: 0px solid #ffff…" at bounding box center [810, 340] width 888 height 511
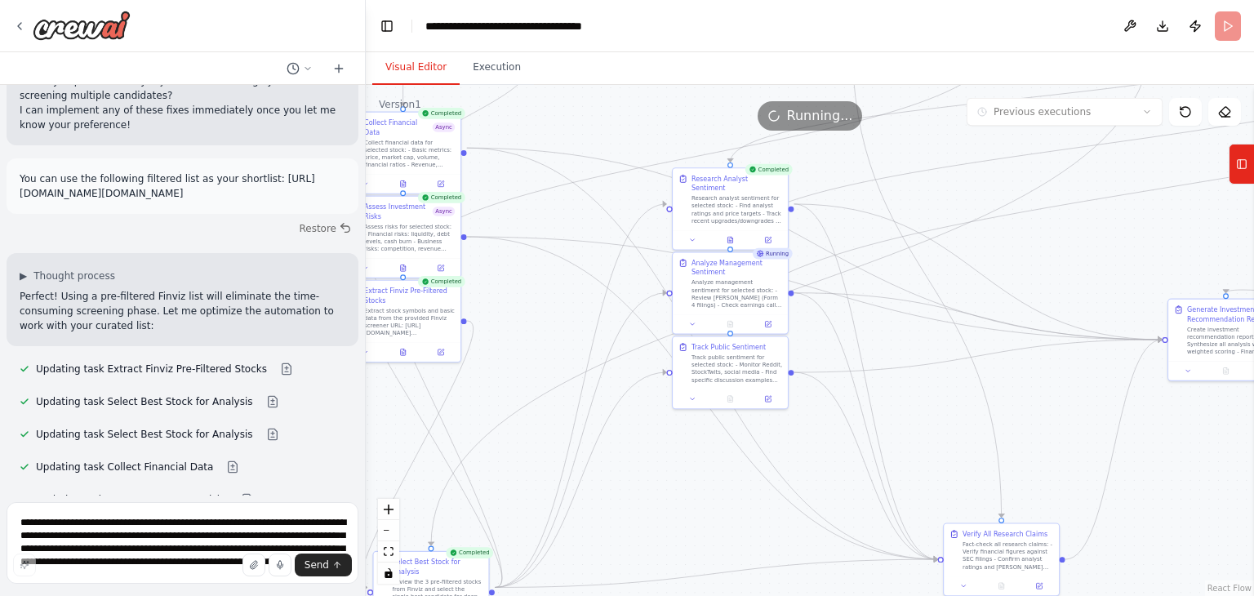
drag, startPoint x: 881, startPoint y: 350, endPoint x: 1253, endPoint y: 419, distance: 378.5
click at [1253, 419] on div "Create a crew that helps identify high value, low risk stocks in the [PERSON_NA…" at bounding box center [627, 298] width 1254 height 596
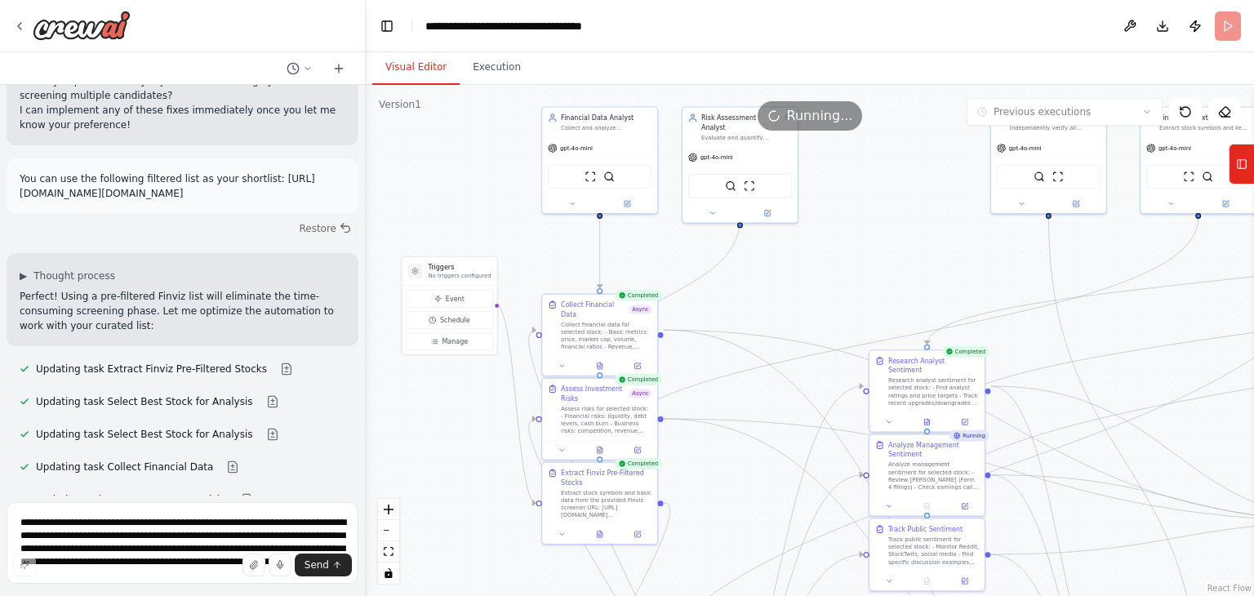
drag, startPoint x: 503, startPoint y: 284, endPoint x: 699, endPoint y: 467, distance: 268.5
click at [699, 467] on div ".deletable-edge-delete-btn { width: 20px; height: 20px; border: 0px solid #ffff…" at bounding box center [810, 340] width 888 height 511
drag, startPoint x: 712, startPoint y: 126, endPoint x: 767, endPoint y: 194, distance: 87.6
click at [767, 194] on div "Version 1 Previous executions Show Tools Hide Agents .deletable-edge-delete-btn…" at bounding box center [810, 340] width 888 height 511
click at [746, 108] on div "Running..." at bounding box center [810, 115] width 888 height 29
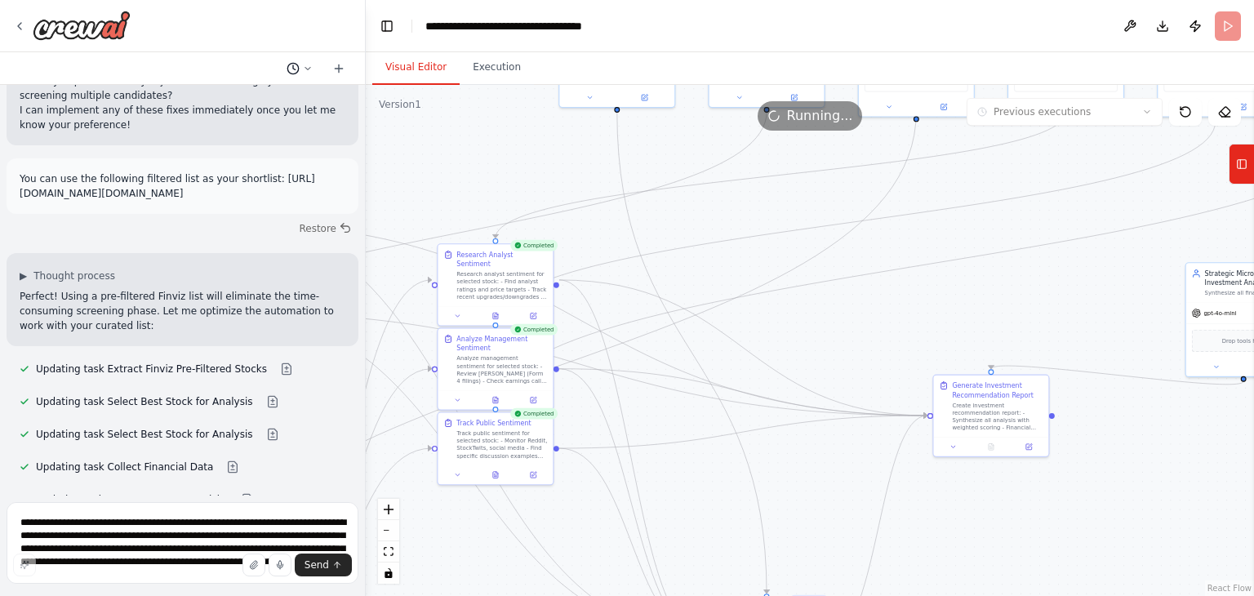
drag, startPoint x: 897, startPoint y: 237, endPoint x: 310, endPoint y: 60, distance: 613.1
click at [310, 60] on div "Create a crew that helps identify high value, low risk stocks in the [PERSON_NA…" at bounding box center [627, 298] width 1254 height 596
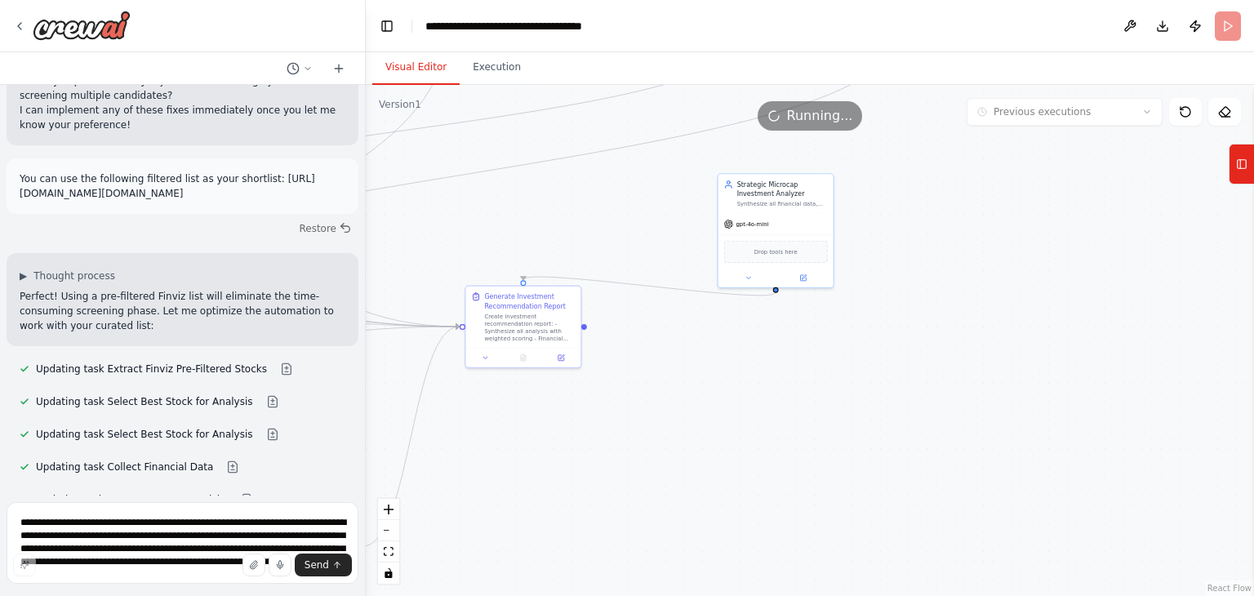
drag, startPoint x: 1000, startPoint y: 505, endPoint x: 670, endPoint y: 633, distance: 353.7
click at [670, 595] on html "Create a crew that helps identify high value, low risk stocks in the [PERSON_NA…" at bounding box center [627, 298] width 1254 height 596
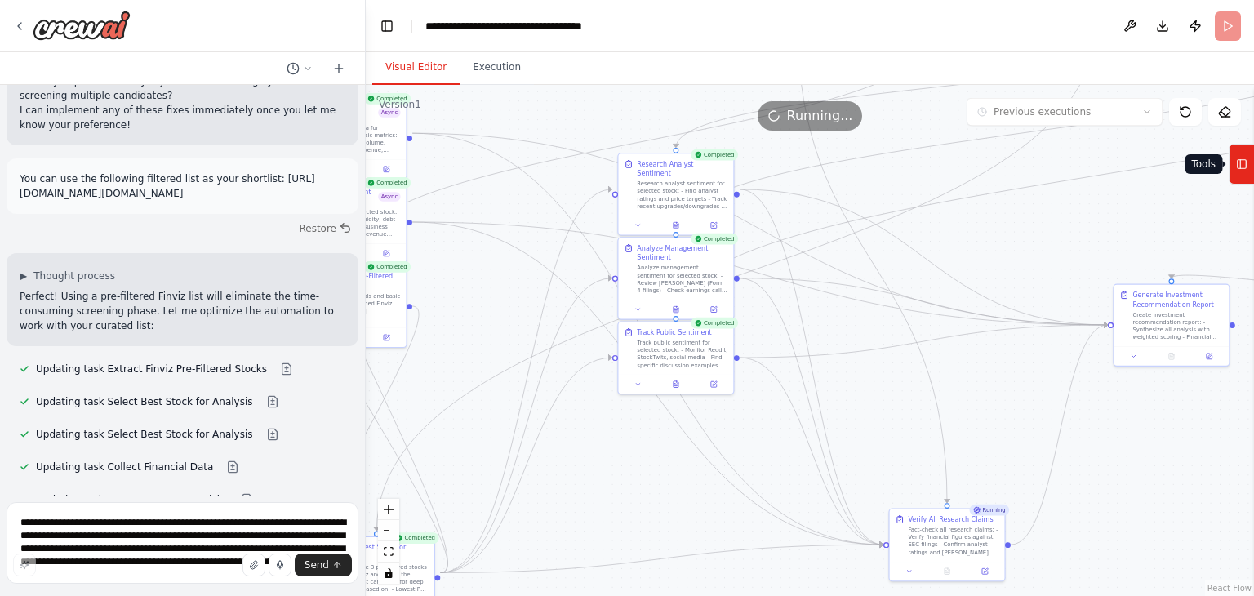
drag, startPoint x: 627, startPoint y: 328, endPoint x: 1236, endPoint y: 177, distance: 628.0
click at [1236, 177] on div "Create a crew that helps identify high value, low risk stocks in the [PERSON_NA…" at bounding box center [627, 298] width 1254 height 596
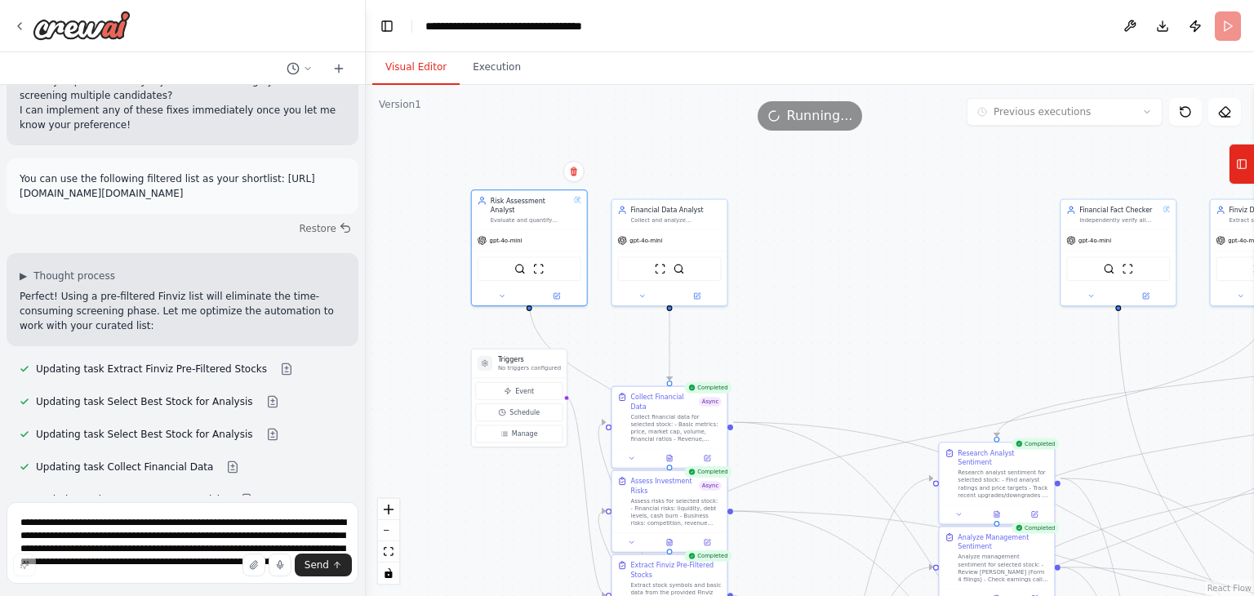
drag, startPoint x: 454, startPoint y: 258, endPoint x: 775, endPoint y: 556, distance: 438.3
click at [775, 556] on div ".deletable-edge-delete-btn { width: 20px; height: 20px; border: 0px solid #ffff…" at bounding box center [810, 340] width 888 height 511
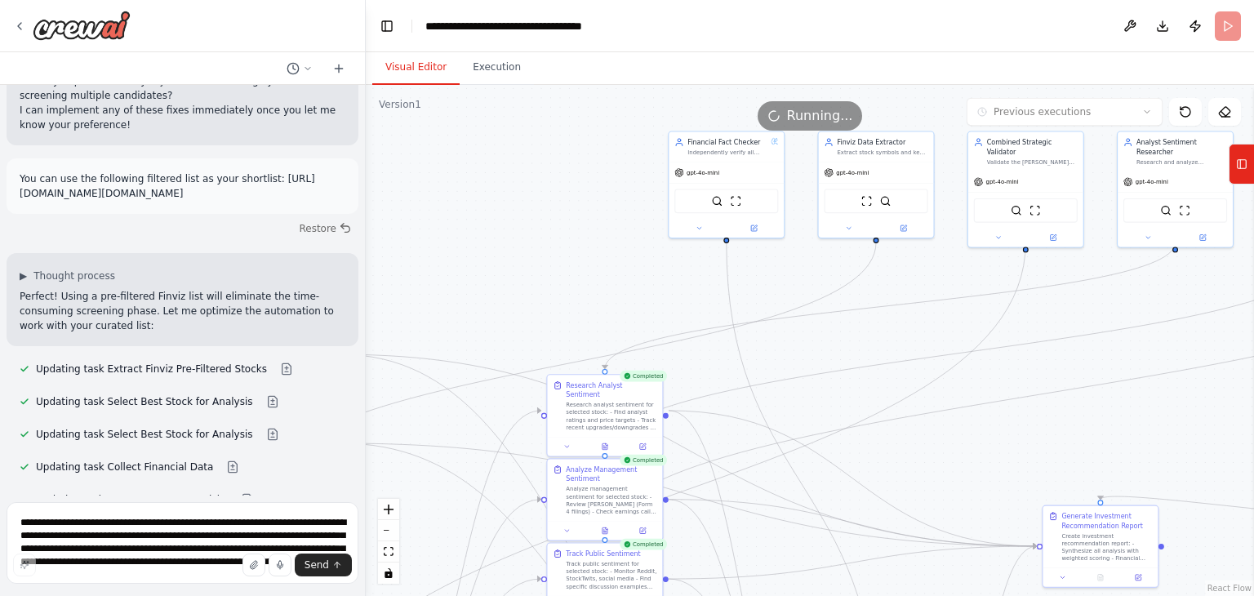
drag, startPoint x: 849, startPoint y: 397, endPoint x: 448, endPoint y: 247, distance: 427.9
click at [447, 267] on div ".deletable-edge-delete-btn { width: 20px; height: 20px; border: 0px solid #ffff…" at bounding box center [810, 340] width 888 height 511
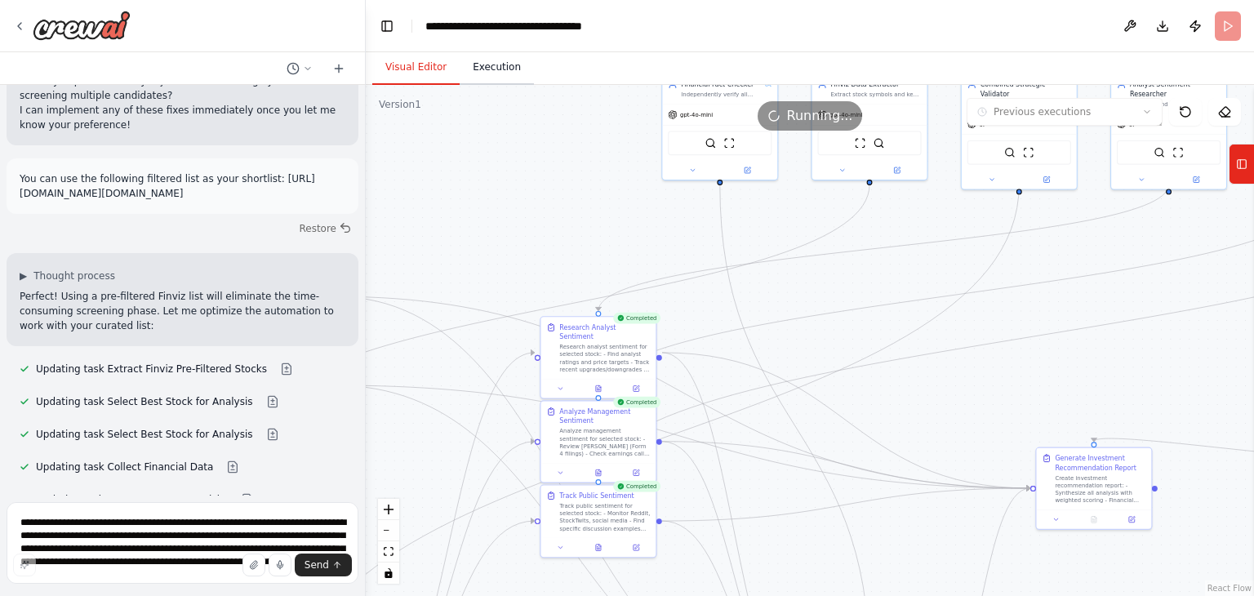
click at [494, 64] on button "Execution" at bounding box center [496, 68] width 74 height 34
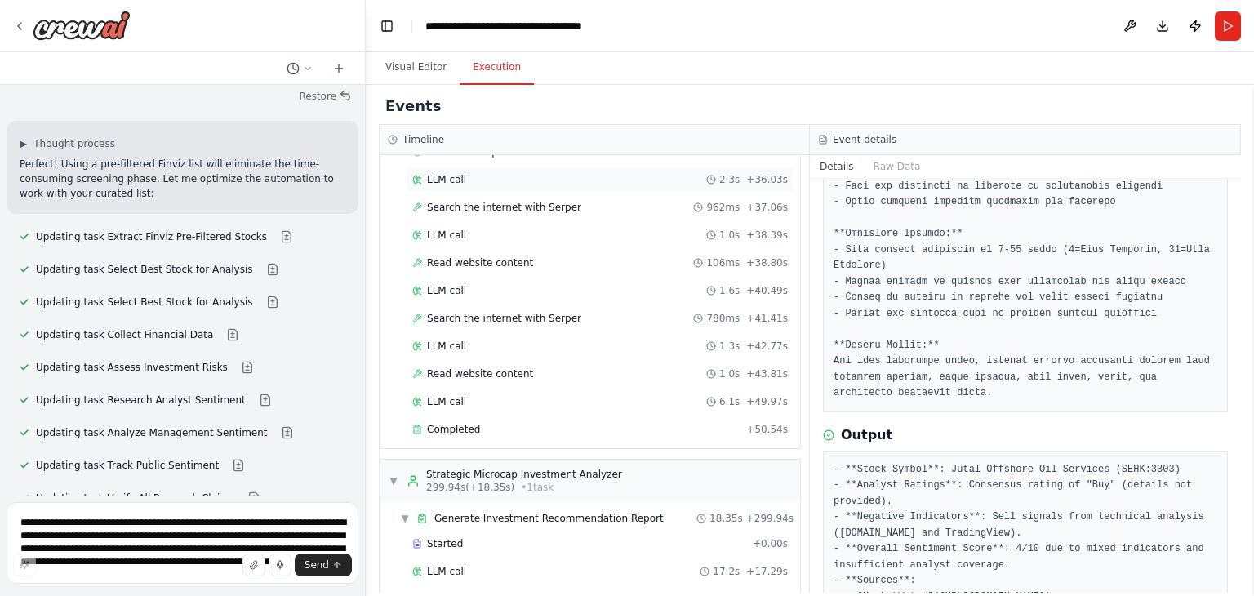
scroll to position [3699, 0]
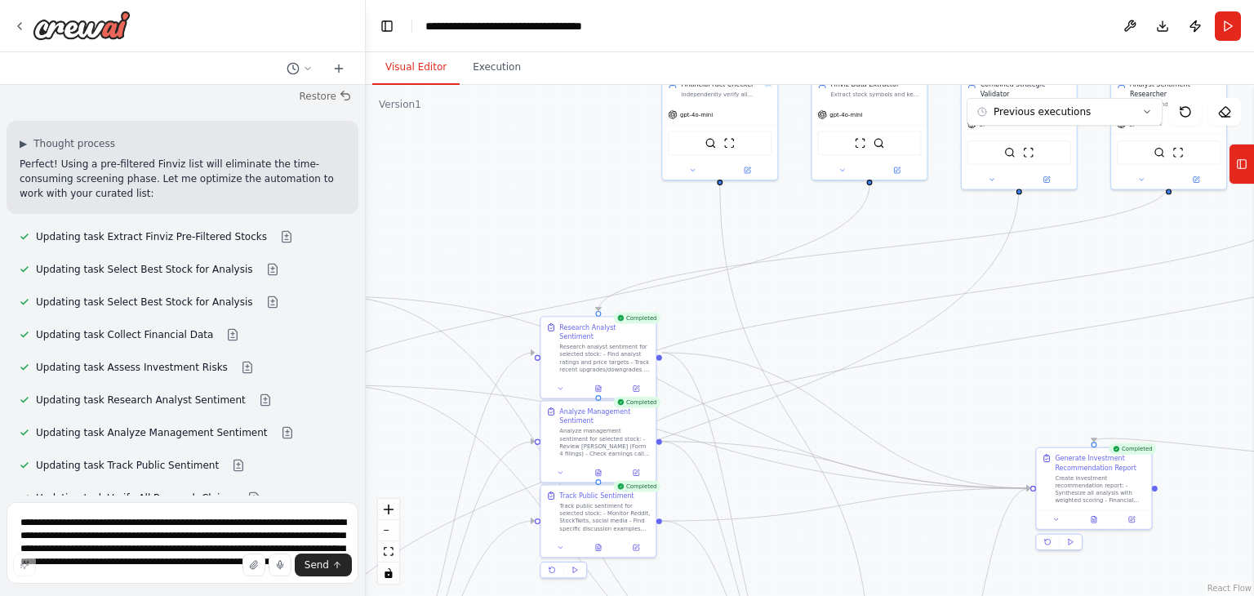
click at [390, 63] on button "Visual Editor" at bounding box center [415, 68] width 87 height 34
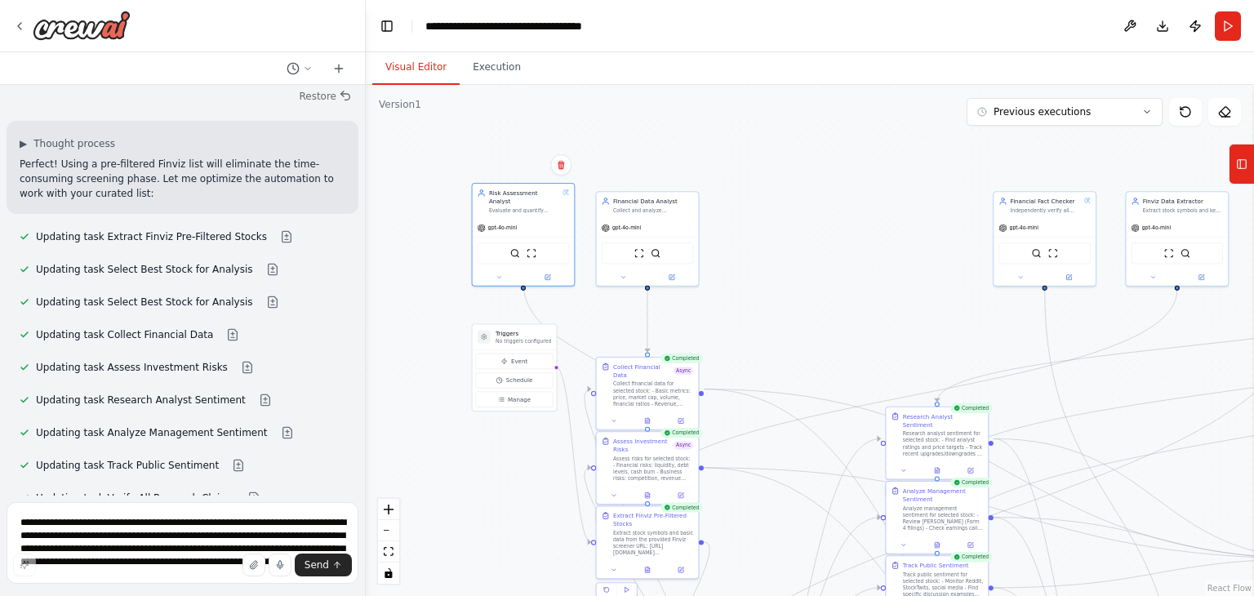
drag, startPoint x: 537, startPoint y: 211, endPoint x: 877, endPoint y: 313, distance: 355.0
click at [877, 313] on div ".deletable-edge-delete-btn { width: 20px; height: 20px; border: 0px solid #ffff…" at bounding box center [810, 340] width 888 height 511
click at [499, 271] on icon at bounding box center [498, 274] width 7 height 7
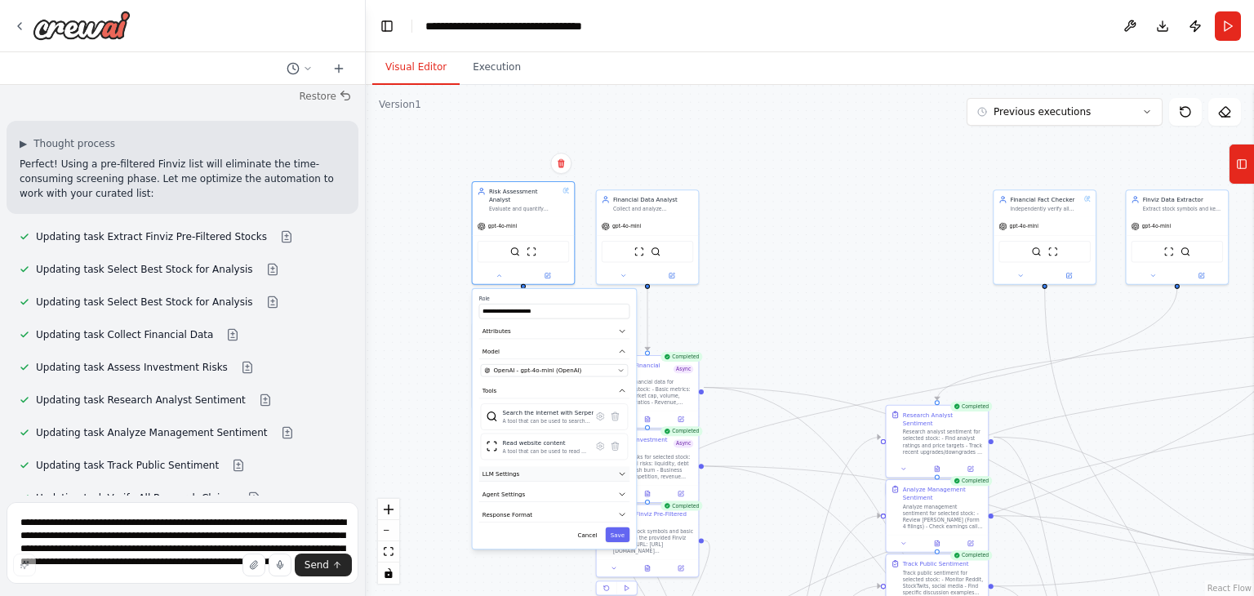
click at [530, 466] on button "LLM Settings" at bounding box center [554, 474] width 151 height 16
click at [531, 544] on button "Agent Settings" at bounding box center [554, 552] width 151 height 16
click at [532, 466] on button "LLM Settings" at bounding box center [554, 474] width 151 height 16
click at [478, 83] on button "Execution" at bounding box center [496, 68] width 74 height 34
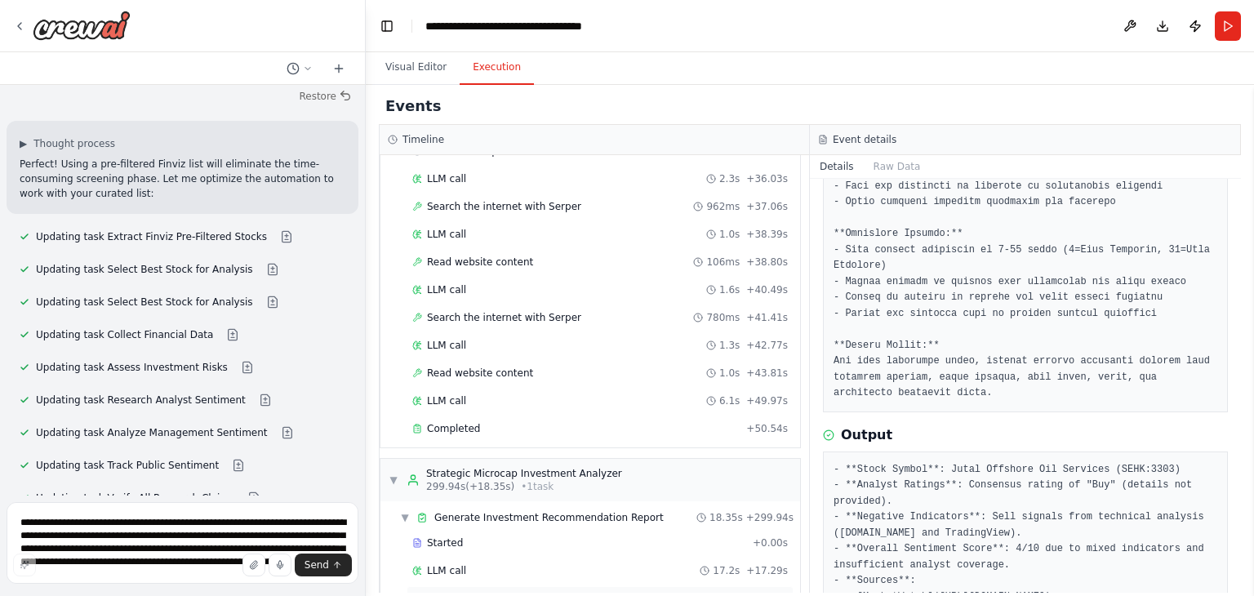
click at [443, 592] on span "Completed" at bounding box center [453, 598] width 53 height 13
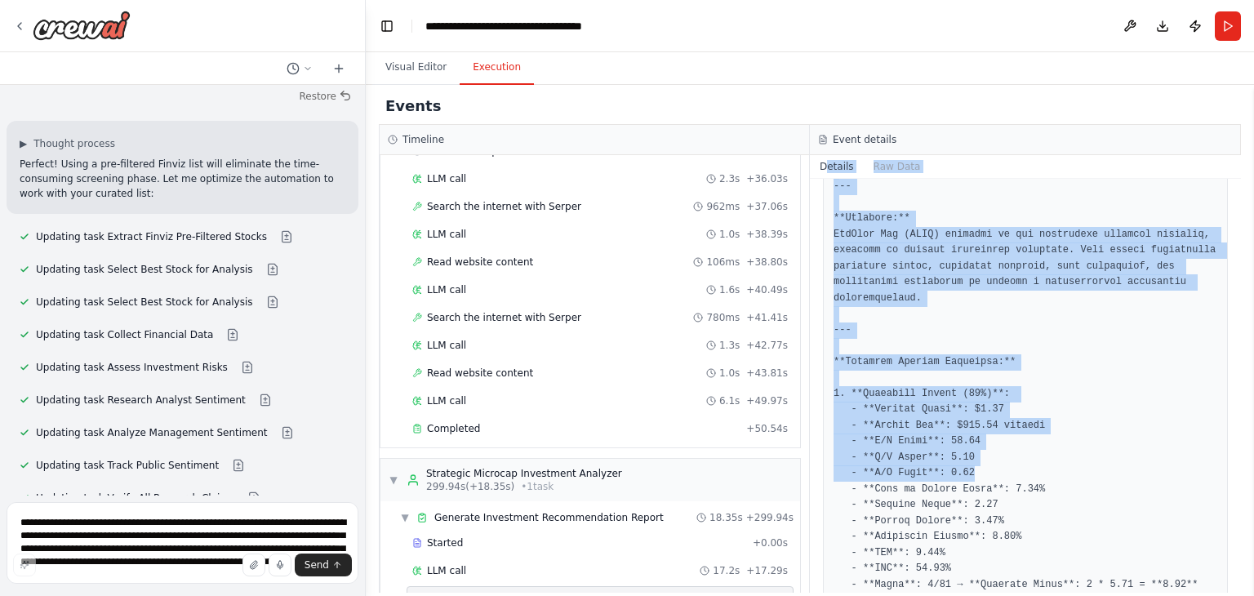
scroll to position [150, 0]
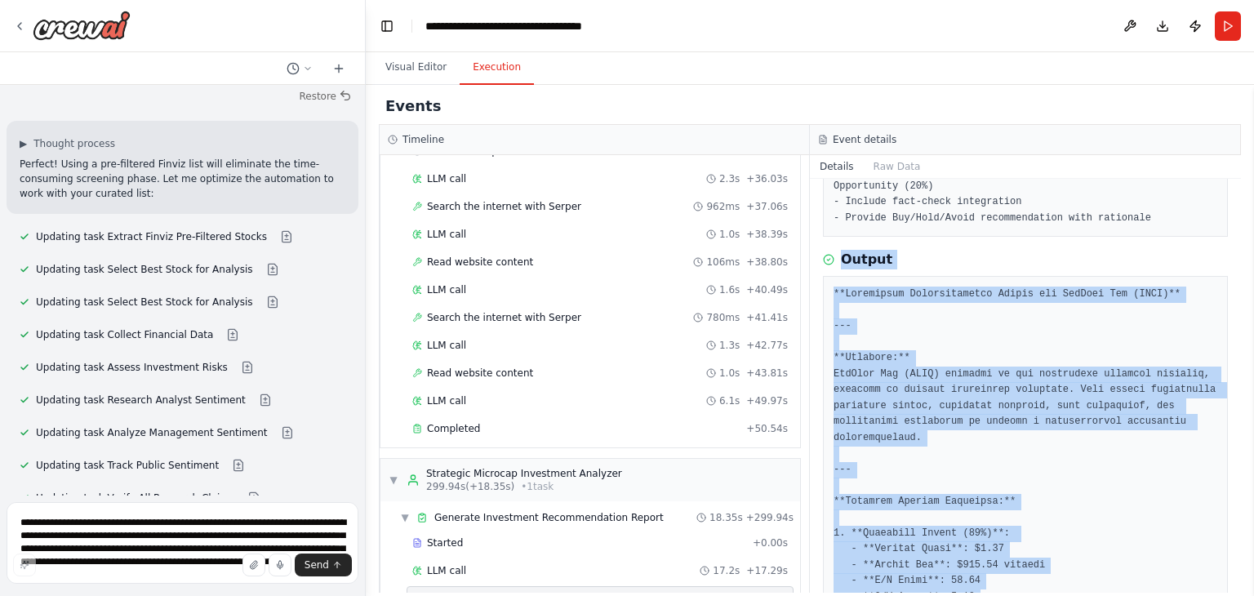
drag, startPoint x: 985, startPoint y: 302, endPoint x: 834, endPoint y: 264, distance: 155.6
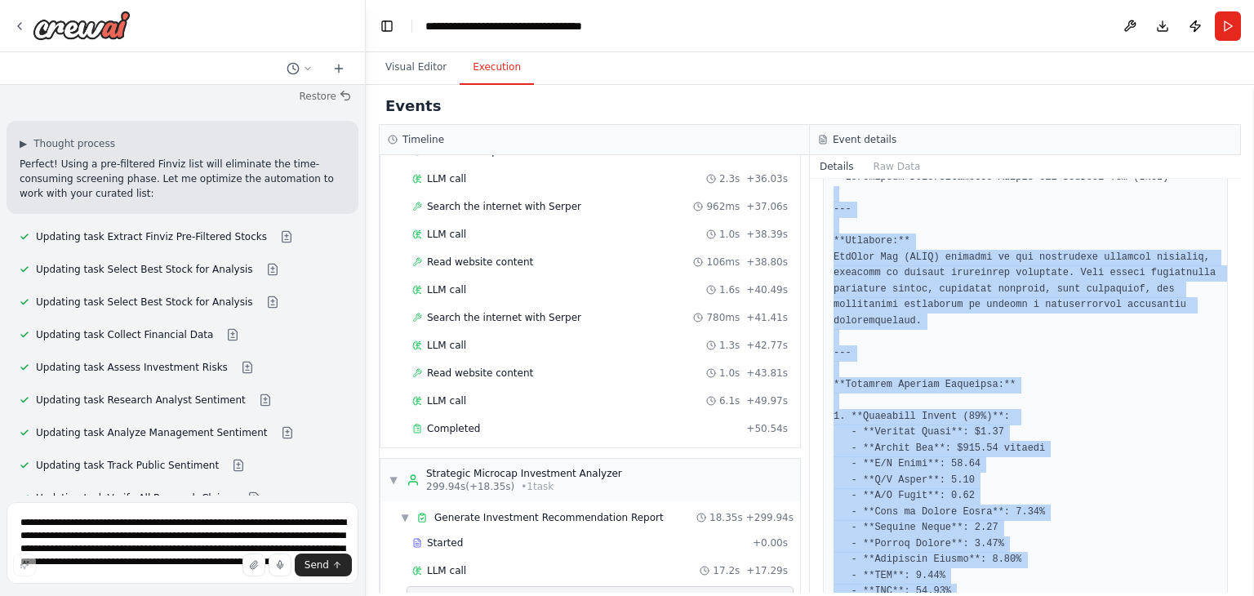
scroll to position [264, 0]
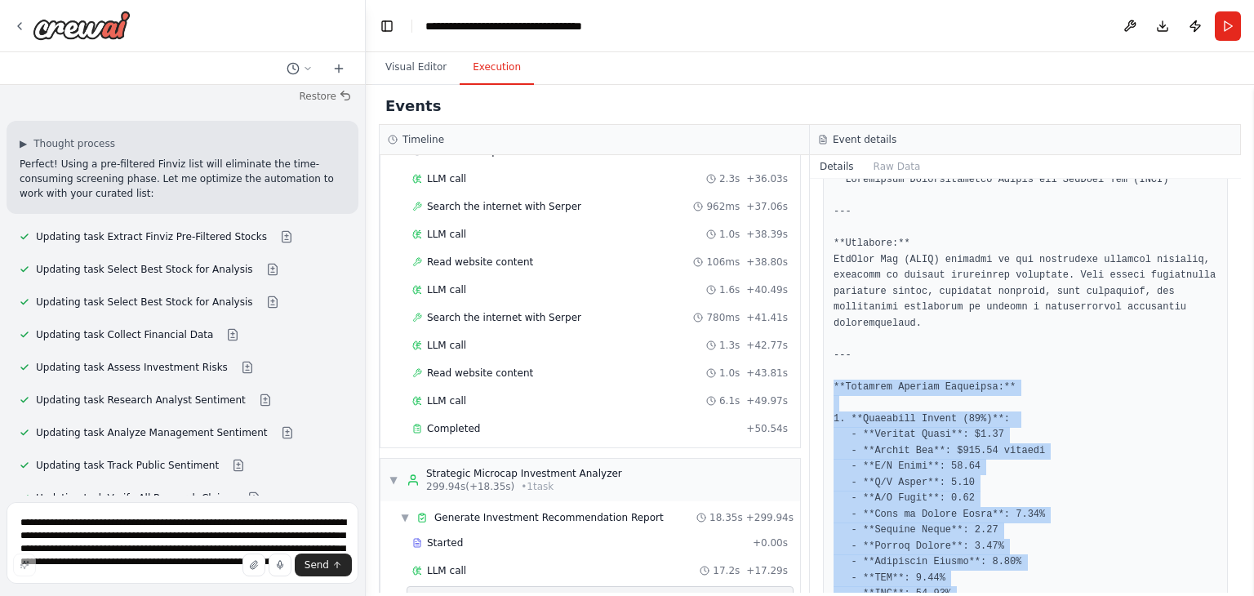
drag, startPoint x: 1183, startPoint y: 413, endPoint x: 832, endPoint y: 384, distance: 353.0
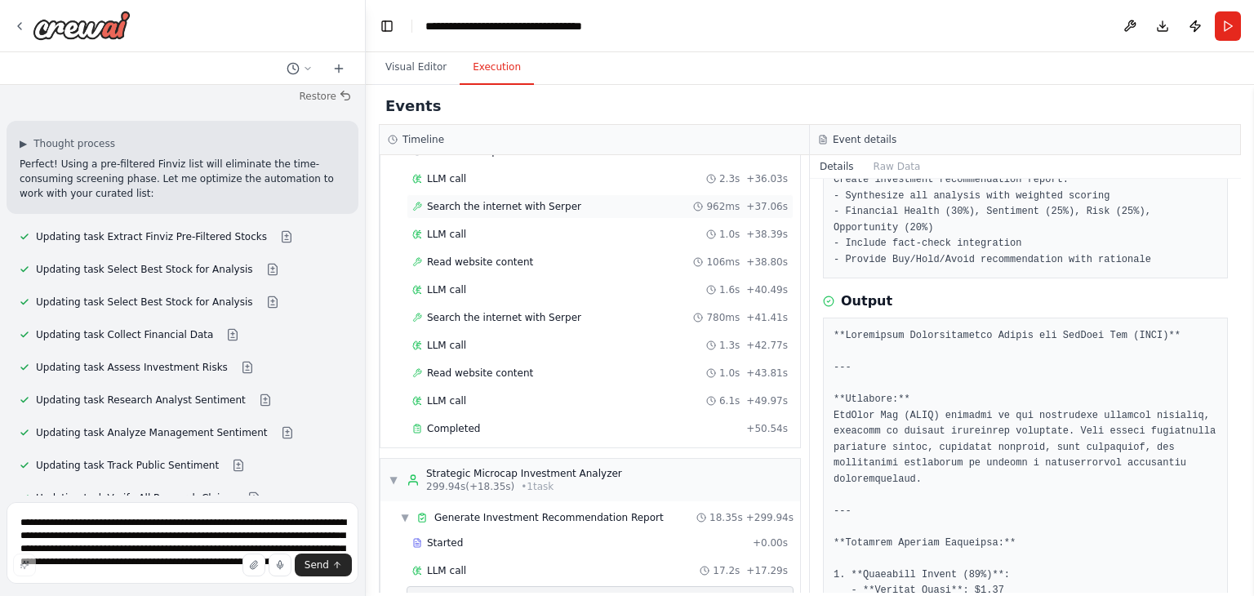
scroll to position [0, 0]
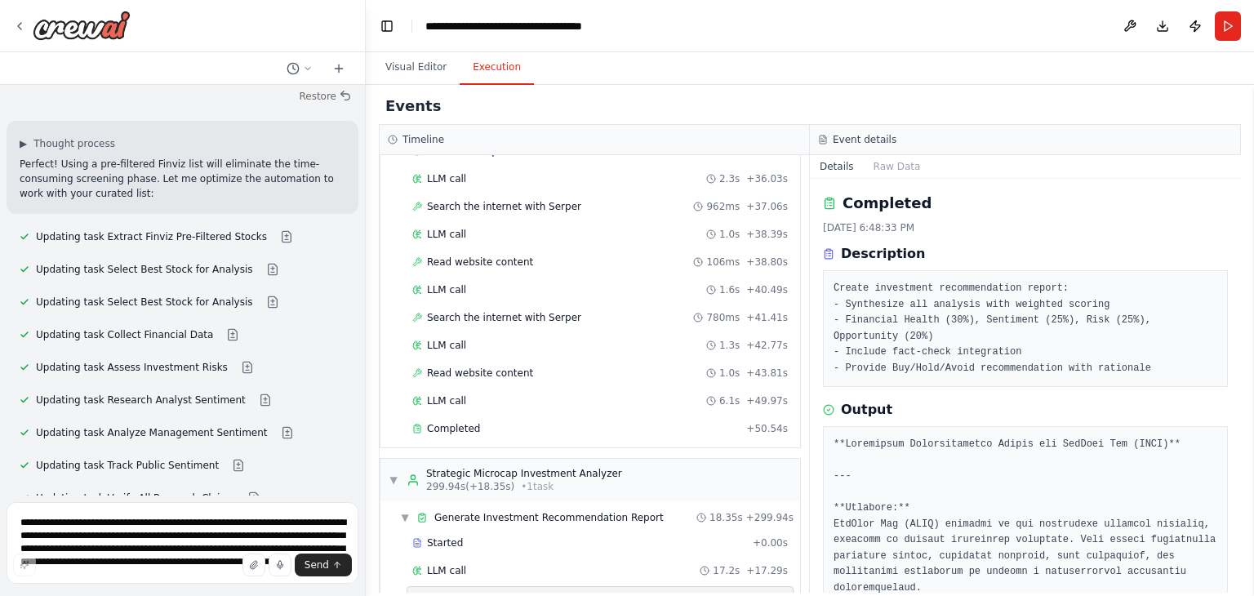
click at [1047, 362] on pre "Create investment recommendation report: - Synthesize all analysis with weighte…" at bounding box center [1025, 328] width 384 height 95
